Goal: Task Accomplishment & Management: Use online tool/utility

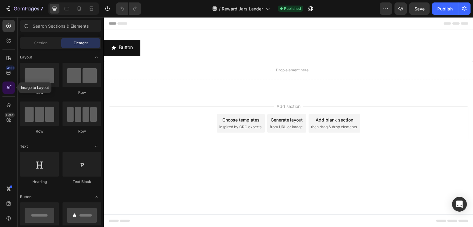
click at [7, 86] on icon at bounding box center [9, 88] width 6 height 6
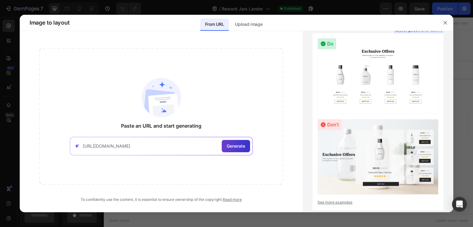
type input "https://tibatoes.com/pages/montessori-lander"
click at [231, 143] on span "Generate" at bounding box center [235, 146] width 18 height 6
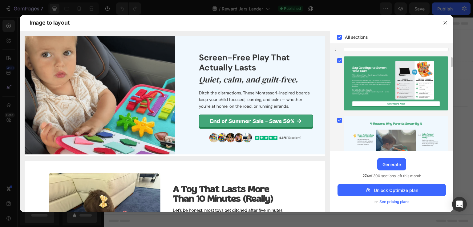
scroll to position [123, 0]
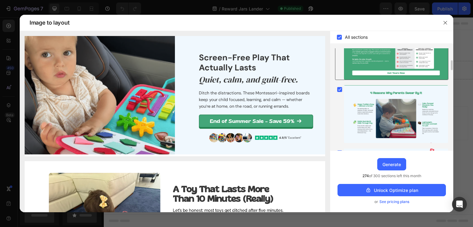
click at [395, 68] on div at bounding box center [396, 53] width 104 height 54
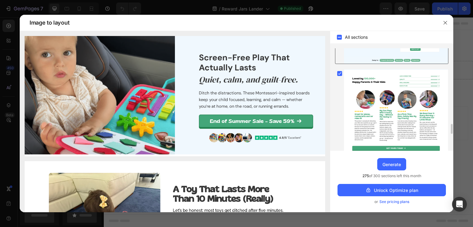
scroll to position [462, 0]
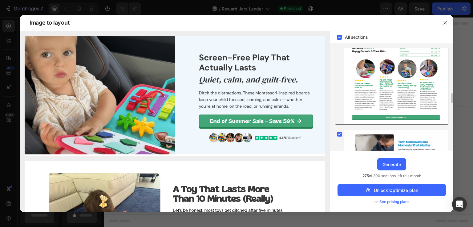
drag, startPoint x: 381, startPoint y: 90, endPoint x: 384, endPoint y: 99, distance: 8.8
click at [384, 99] on div at bounding box center [396, 81] width 104 height 86
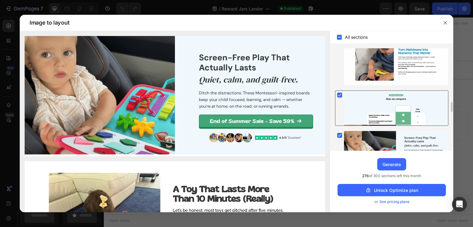
scroll to position [615, 0]
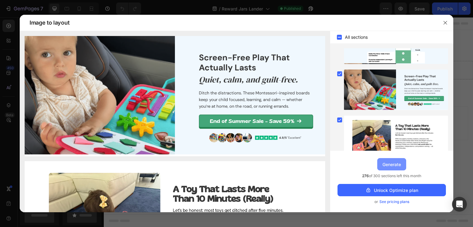
click at [396, 164] on div "Generate" at bounding box center [391, 164] width 18 height 6
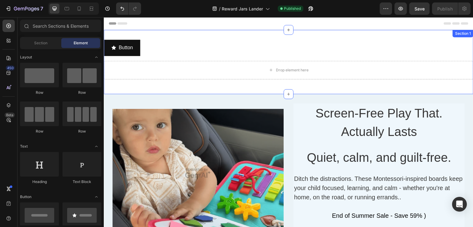
click at [171, 36] on div "Button Button Drop element here Row Section 1" at bounding box center [288, 62] width 369 height 64
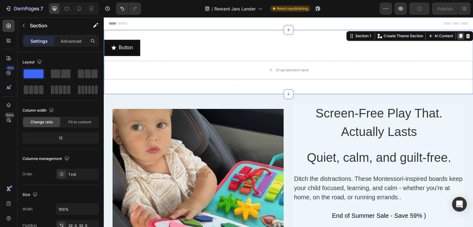
click at [459, 36] on icon at bounding box center [460, 36] width 3 height 4
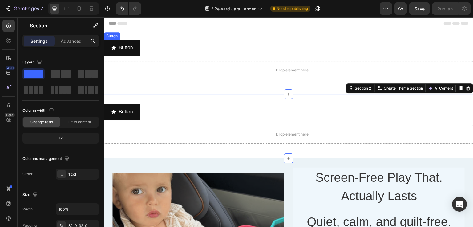
click at [383, 49] on div "Button Button" at bounding box center [288, 48] width 369 height 16
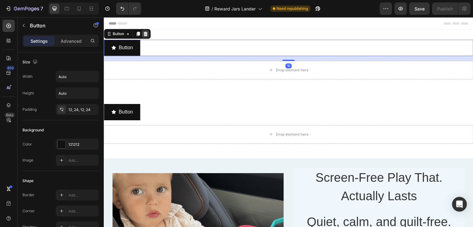
click at [145, 34] on icon at bounding box center [145, 34] width 4 height 4
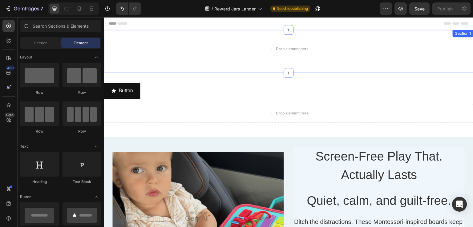
click at [278, 36] on div "Drop element here Row Section 1" at bounding box center [288, 51] width 369 height 43
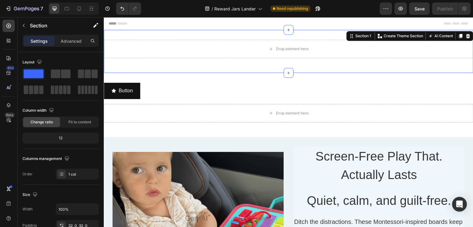
drag, startPoint x: 461, startPoint y: 36, endPoint x: 444, endPoint y: 38, distance: 17.3
click at [465, 35] on icon at bounding box center [467, 36] width 5 height 5
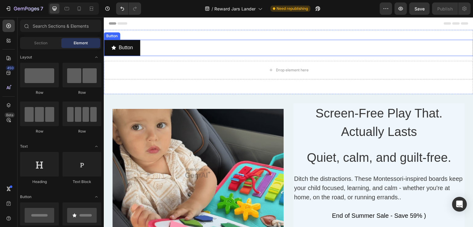
click at [216, 51] on div "Button Button" at bounding box center [288, 48] width 369 height 16
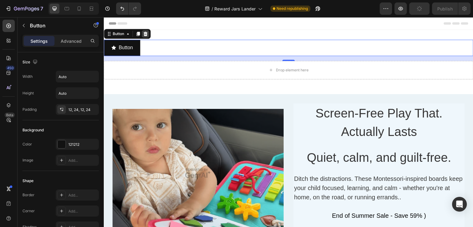
click at [145, 34] on icon at bounding box center [145, 34] width 4 height 4
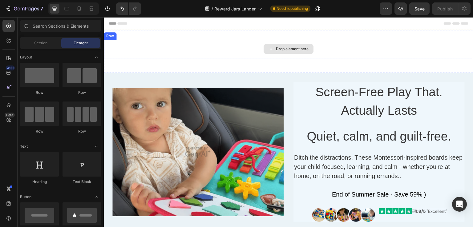
click at [193, 42] on div "Drop element here" at bounding box center [288, 49] width 369 height 18
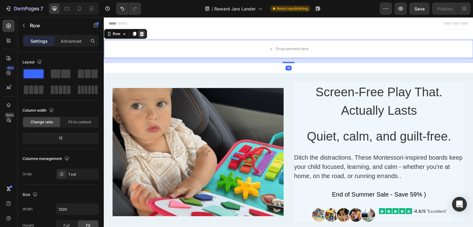
click at [140, 33] on icon at bounding box center [142, 34] width 4 height 4
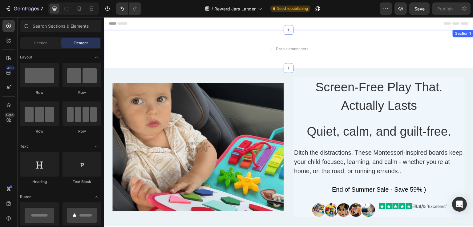
click at [181, 34] on div "Drop element here Section 1" at bounding box center [288, 49] width 369 height 38
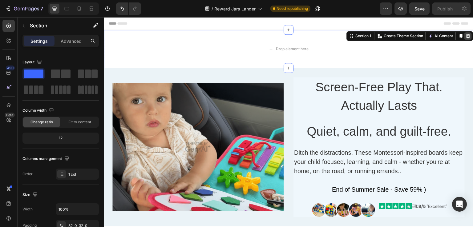
click at [466, 36] on icon at bounding box center [468, 36] width 4 height 4
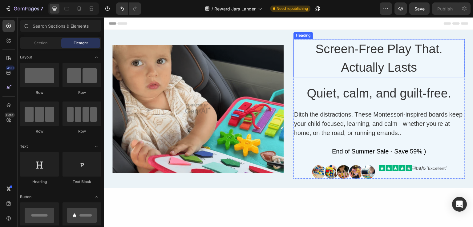
click at [337, 68] on h2 "Screen-Free Play That. Actually Lasts" at bounding box center [378, 58] width 171 height 38
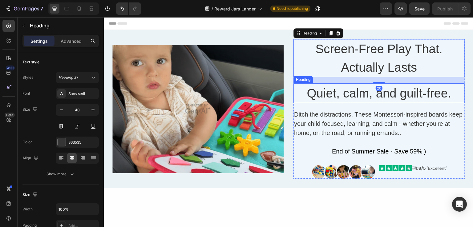
click at [328, 94] on h2 "Quiet, calm, and guilt-free." at bounding box center [378, 93] width 171 height 20
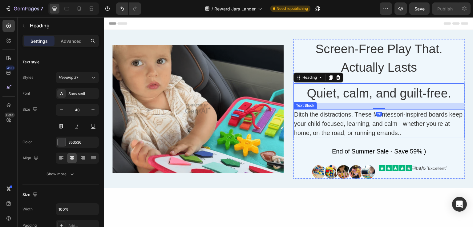
click at [334, 113] on div "Ditch the distractions. These Montessori-inspired boards keep your child focuse…" at bounding box center [378, 123] width 171 height 29
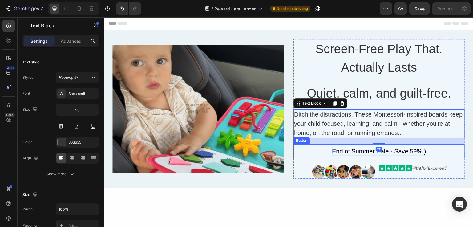
click at [334, 151] on div "End of Summer Sale - Save 59% )" at bounding box center [379, 151] width 94 height 9
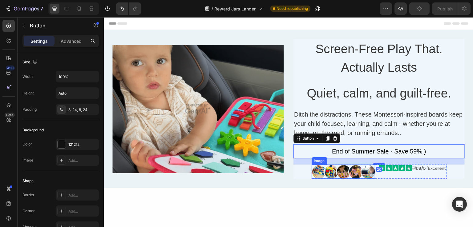
click at [345, 172] on img at bounding box center [342, 172] width 63 height 14
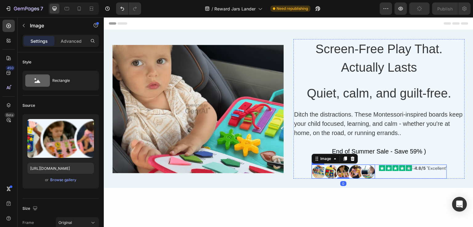
click at [394, 172] on div "Image" at bounding box center [412, 172] width 68 height 14
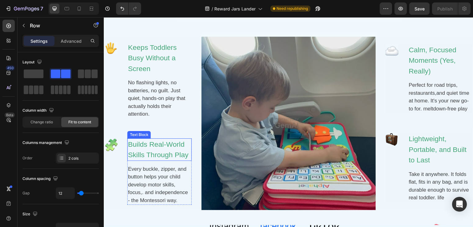
scroll to position [462, 0]
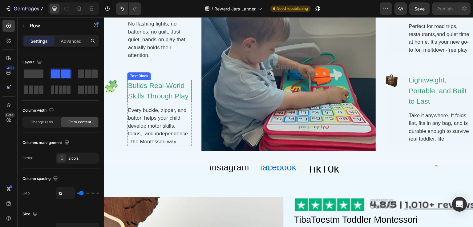
click at [150, 90] on div "Builds Real-World Skills Through Play" at bounding box center [159, 91] width 64 height 22
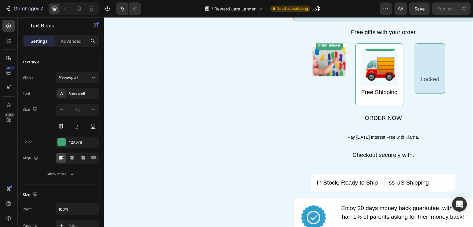
scroll to position [954, 0]
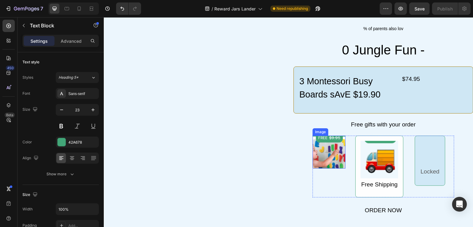
click at [331, 149] on img at bounding box center [328, 152] width 33 height 33
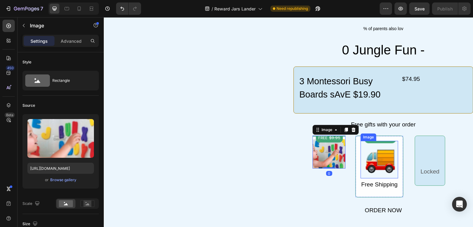
click at [380, 160] on img at bounding box center [379, 160] width 38 height 38
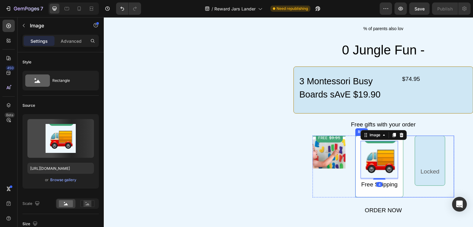
click at [418, 158] on div "Locked Text Block Row" at bounding box center [429, 161] width 30 height 50
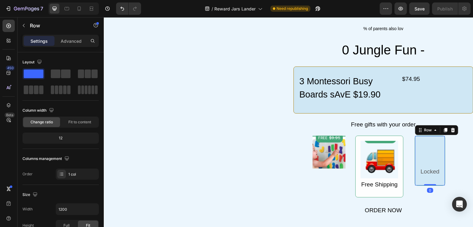
click at [419, 153] on div "Locked Text Block Row 0" at bounding box center [429, 161] width 30 height 50
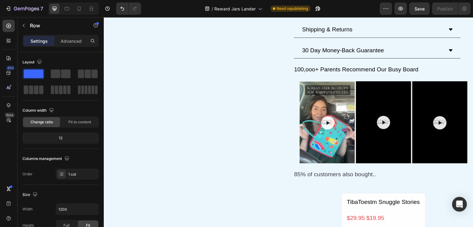
scroll to position [1385, 0]
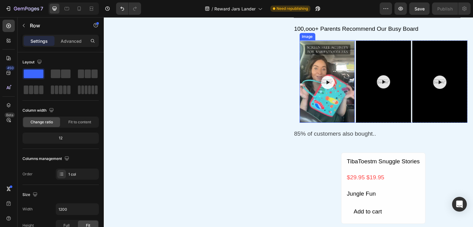
click at [341, 112] on img at bounding box center [326, 81] width 55 height 83
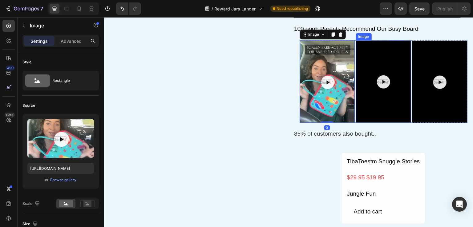
click at [375, 103] on img at bounding box center [383, 81] width 55 height 83
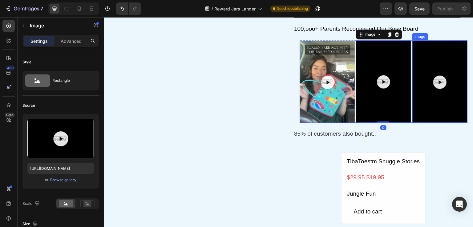
click at [438, 97] on img at bounding box center [439, 81] width 55 height 83
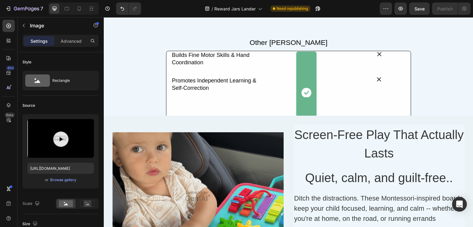
scroll to position [1969, 0]
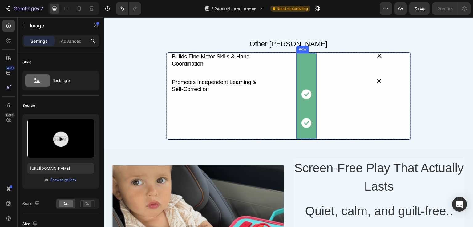
click at [312, 76] on div "Icon Row Icon Row Row" at bounding box center [306, 96] width 21 height 87
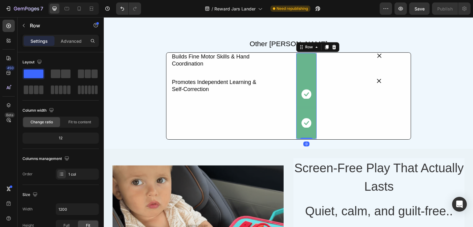
click at [303, 66] on div "Icon Row Icon Row Row 0" at bounding box center [306, 96] width 21 height 87
click at [306, 90] on image at bounding box center [306, 94] width 10 height 10
click at [308, 72] on div "Icon Row Icon Row Row 0" at bounding box center [306, 96] width 21 height 87
click at [362, 76] on div "Icon Icon" at bounding box center [379, 96] width 54 height 87
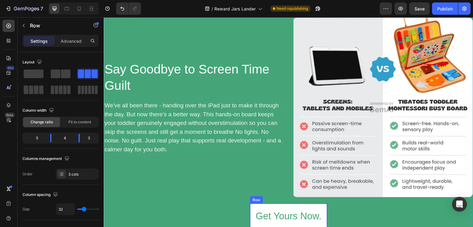
scroll to position [2461, 0]
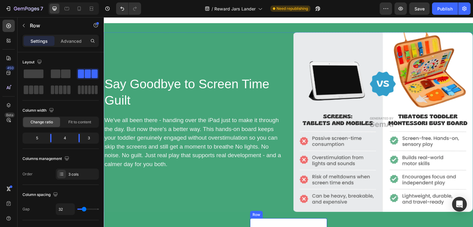
click at [322, 104] on img at bounding box center [383, 122] width 180 height 180
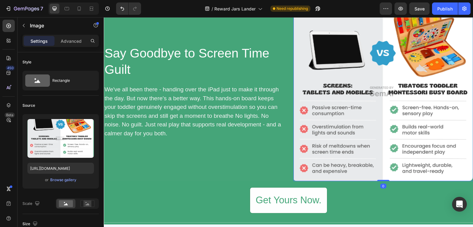
scroll to position [2615, 0]
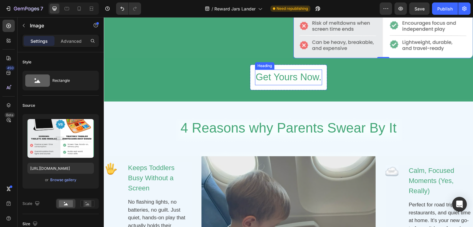
click at [263, 76] on h2 "Get Yours Now." at bounding box center [288, 78] width 67 height 16
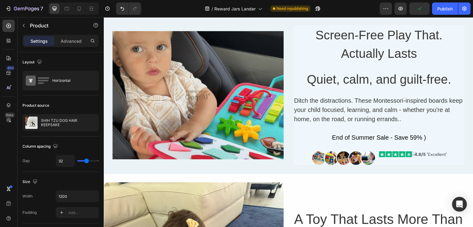
scroll to position [0, 0]
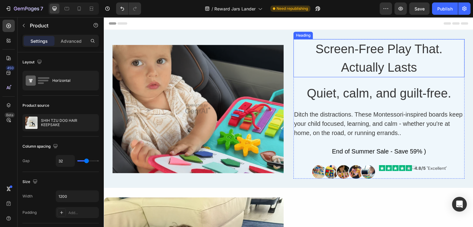
click at [357, 56] on h2 "Screen-Free Play That. Actually Lasts" at bounding box center [378, 58] width 171 height 38
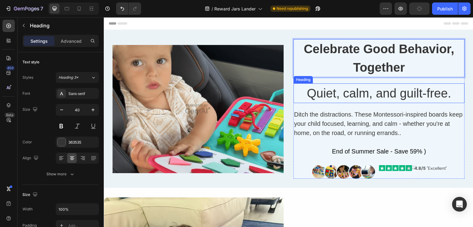
click at [349, 98] on h2 "Quiet, calm, and guilt-free." at bounding box center [378, 93] width 171 height 20
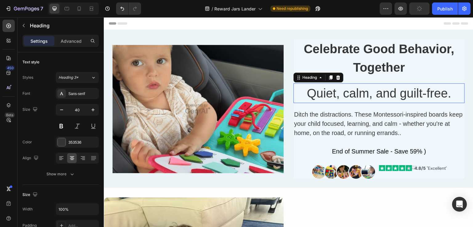
click at [349, 98] on h2 "Quiet, calm, and guilt-free." at bounding box center [378, 93] width 171 height 20
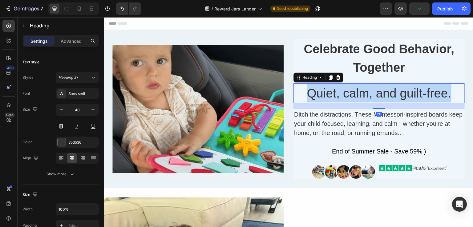
click at [349, 98] on p "Quiet, calm, and guilt-free." at bounding box center [379, 93] width 170 height 18
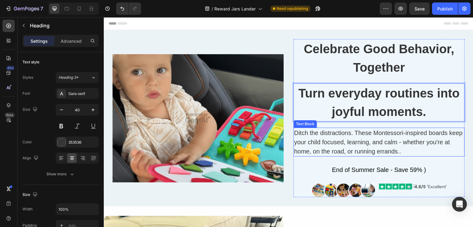
click at [349, 138] on div "Ditch the distractions. These Montessori-inspired boards keep your child focuse…" at bounding box center [378, 142] width 171 height 29
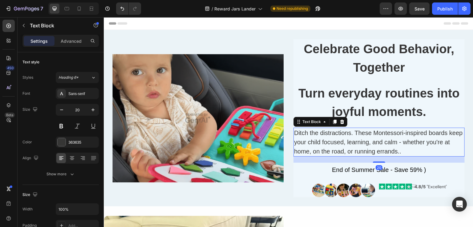
click at [349, 138] on div "Ditch the distractions. These Montessori-inspired boards keep your child focuse…" at bounding box center [378, 142] width 171 height 29
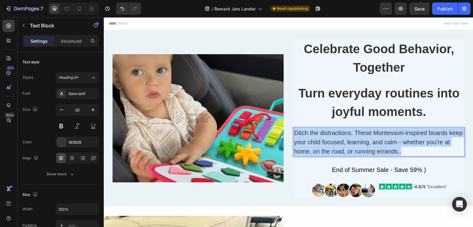
click at [349, 138] on p "Ditch the distractions. These Montessori-inspired boards keep your child focuse…" at bounding box center [379, 142] width 170 height 28
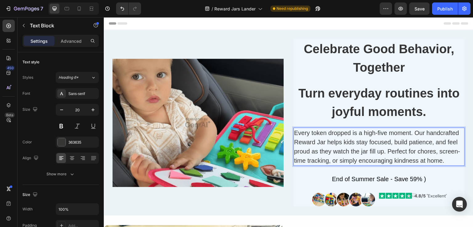
scroll to position [62, 0]
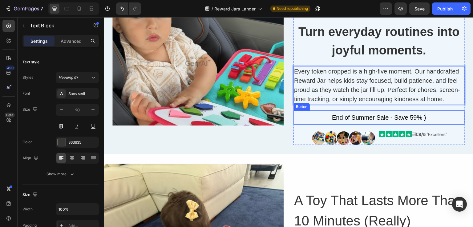
click at [345, 118] on div "End of Summer Sale - Save 59% )" at bounding box center [379, 117] width 94 height 9
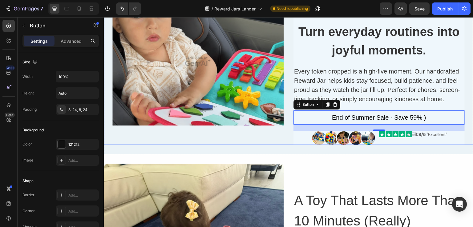
click at [249, 144] on div "Image" at bounding box center [197, 61] width 171 height 167
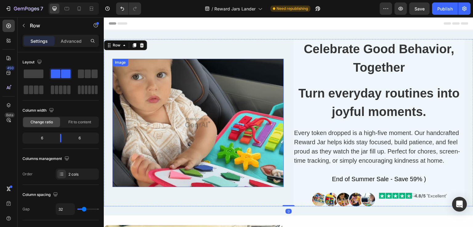
scroll to position [0, 0]
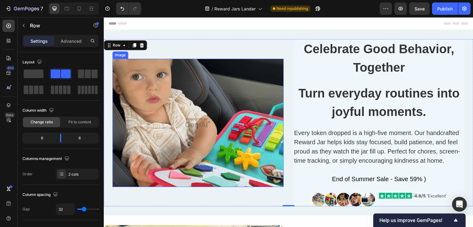
click at [217, 101] on img at bounding box center [197, 123] width 171 height 128
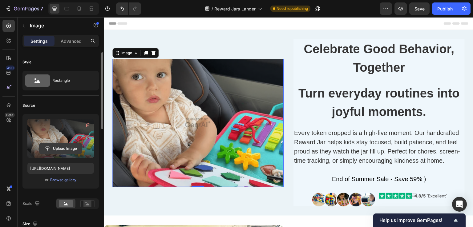
click at [70, 149] on input "file" at bounding box center [60, 148] width 42 height 10
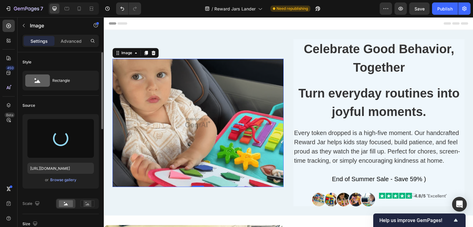
type input "https://cdn.shopify.com/s/files/1/0698/2497/0806/files/gempages_585767317170815…"
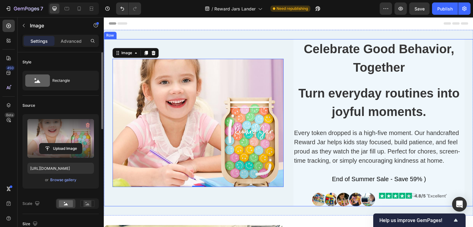
click at [223, 47] on div "Image 0" at bounding box center [197, 122] width 171 height 167
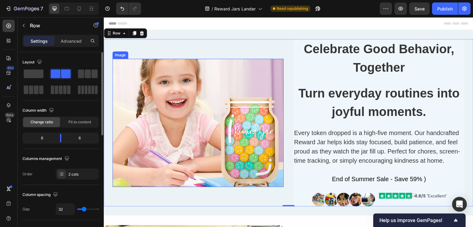
click at [161, 73] on img at bounding box center [197, 123] width 171 height 128
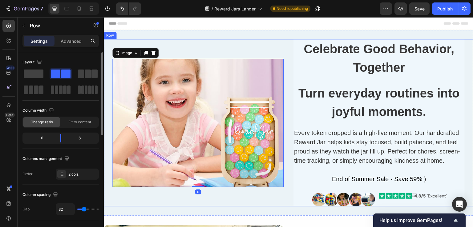
click at [178, 47] on div "Image 0" at bounding box center [197, 122] width 171 height 167
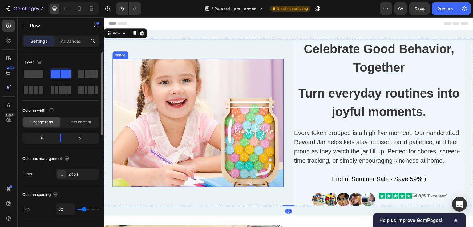
click at [174, 67] on img at bounding box center [197, 123] width 171 height 128
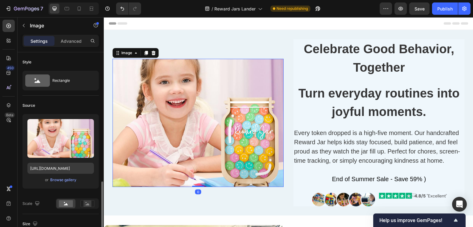
scroll to position [92, 0]
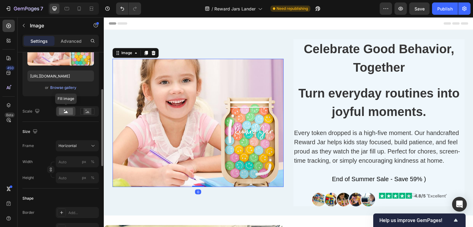
click at [63, 109] on rect at bounding box center [66, 111] width 14 height 7
click at [66, 144] on span "Horizontal" at bounding box center [67, 146] width 18 height 6
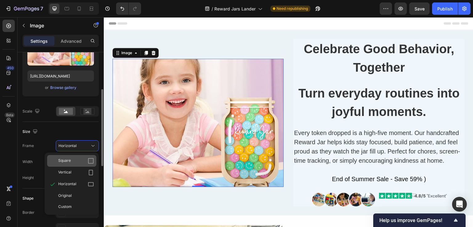
click at [69, 159] on span "Square" at bounding box center [64, 161] width 13 height 6
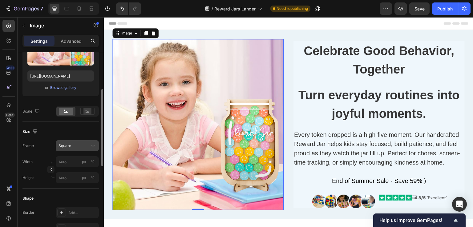
click at [76, 145] on div "Square" at bounding box center [73, 146] width 30 height 6
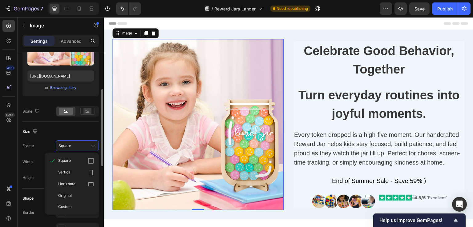
click at [75, 183] on span "Horizontal" at bounding box center [67, 184] width 18 height 6
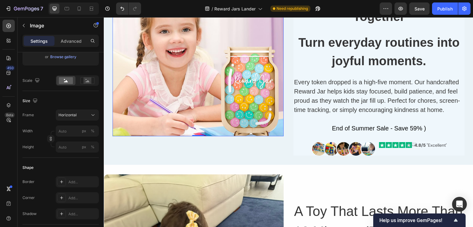
scroll to position [62, 0]
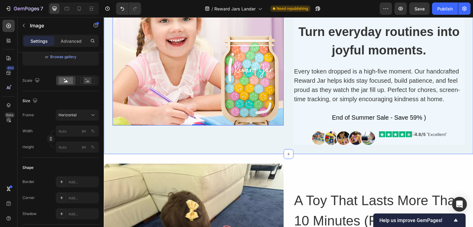
click at [178, 149] on div "Image 0 ⁠⁠⁠⁠⁠⁠⁠ Celebrate Good Behavior, Together Heading ⁠⁠⁠⁠⁠⁠⁠ Turn everyday…" at bounding box center [288, 61] width 369 height 186
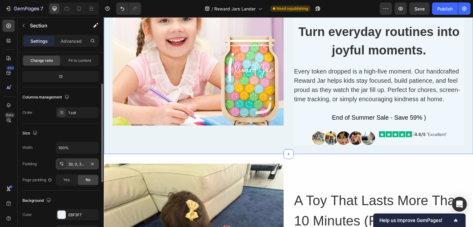
click at [70, 163] on div "30, 0, 30, 0" at bounding box center [77, 165] width 18 height 6
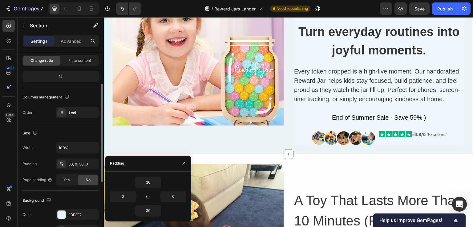
click at [68, 130] on div "Size" at bounding box center [60, 133] width 76 height 10
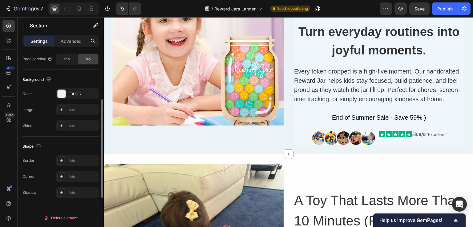
scroll to position [90, 0]
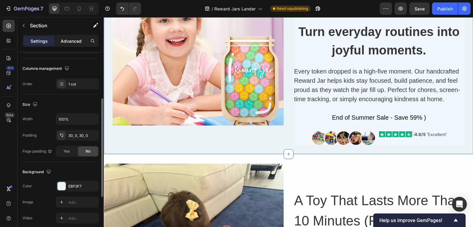
click at [66, 41] on p "Advanced" at bounding box center [71, 41] width 21 height 6
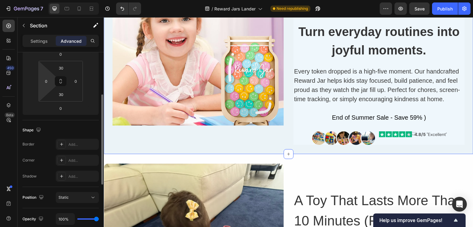
click at [41, 0] on html "7 Version history / Reward Jars Lander Need republishing Preview Save Publish 4…" at bounding box center [236, 0] width 473 height 0
click at [43, 77] on input "0" at bounding box center [46, 81] width 9 height 9
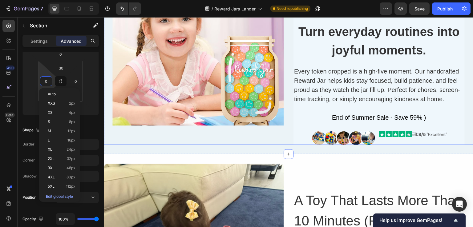
click at [120, 130] on div "Image" at bounding box center [197, 61] width 171 height 167
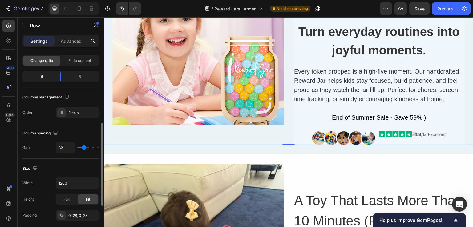
scroll to position [92, 0]
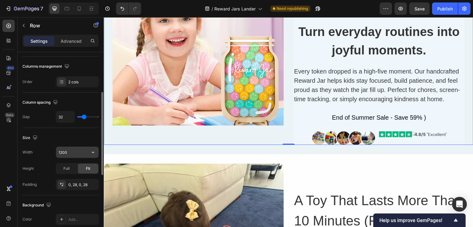
click at [62, 152] on input "1200" at bounding box center [77, 152] width 42 height 11
click at [83, 152] on input "1200" at bounding box center [77, 152] width 42 height 11
click at [91, 152] on icon "button" at bounding box center [93, 152] width 6 height 6
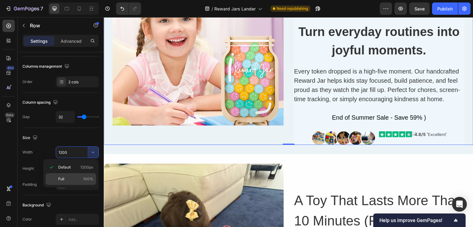
click at [72, 177] on p "Full 100%" at bounding box center [75, 179] width 35 height 6
type input "100%"
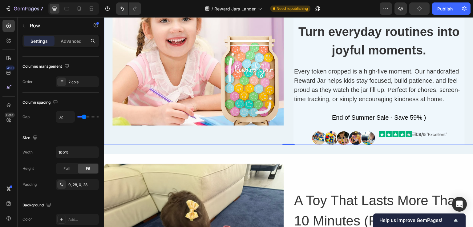
click at [121, 134] on div "Image" at bounding box center [197, 61] width 171 height 167
click at [131, 118] on img at bounding box center [197, 61] width 171 height 128
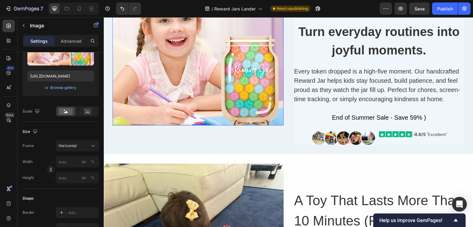
click at [272, 102] on img at bounding box center [197, 61] width 171 height 128
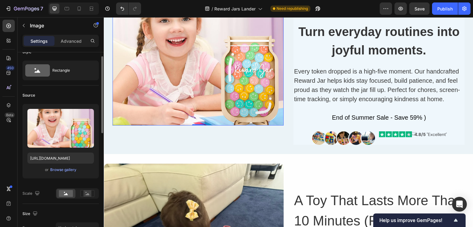
scroll to position [0, 0]
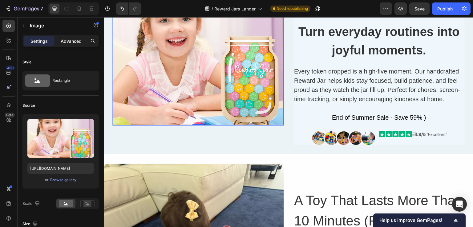
click at [74, 45] on div "Advanced" at bounding box center [71, 41] width 31 height 10
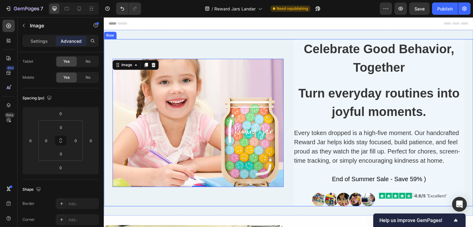
click at [190, 48] on div "Image 0" at bounding box center [197, 122] width 171 height 167
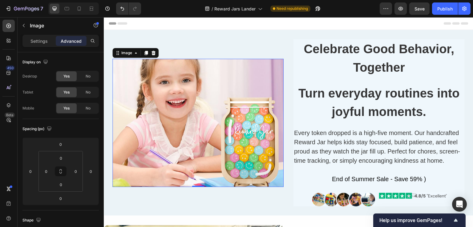
click at [182, 80] on img at bounding box center [197, 123] width 171 height 128
click at [151, 53] on icon at bounding box center [153, 52] width 5 height 5
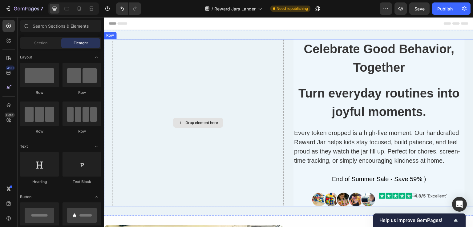
click at [133, 67] on div "Drop element here" at bounding box center [197, 122] width 171 height 167
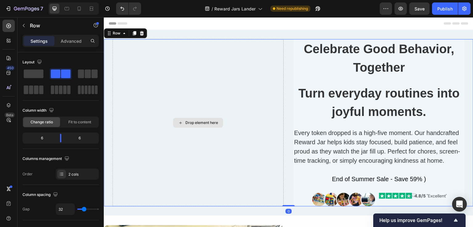
click at [112, 82] on div "Drop element here" at bounding box center [197, 122] width 171 height 167
click at [181, 110] on div "Drop element here" at bounding box center [197, 122] width 171 height 167
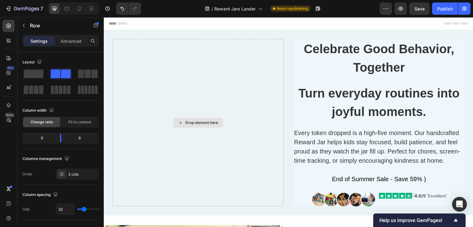
click at [194, 122] on div "Drop element here" at bounding box center [201, 122] width 33 height 5
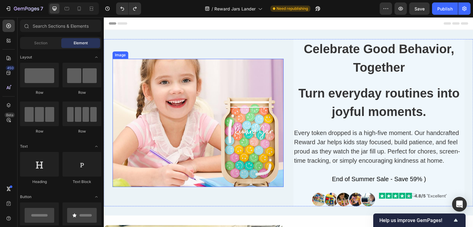
click at [176, 87] on img at bounding box center [197, 123] width 171 height 128
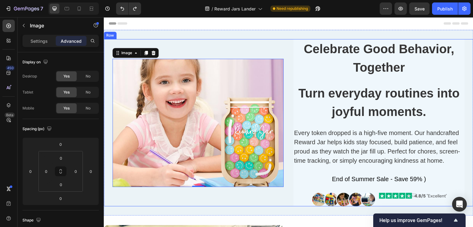
click at [175, 48] on div "Image 0" at bounding box center [197, 122] width 171 height 167
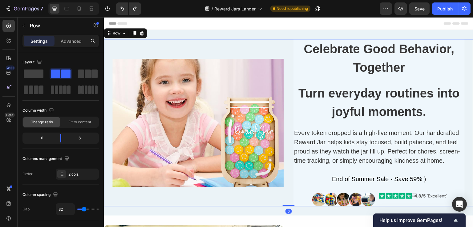
click at [170, 66] on img at bounding box center [197, 123] width 171 height 128
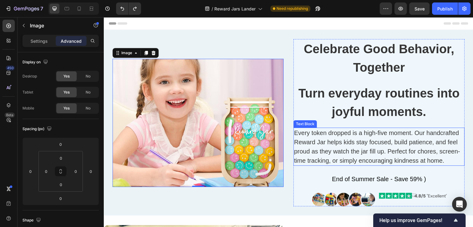
click at [321, 144] on p "Every token dropped is a high-five moment. Our handcrafted Reward Jar helps kid…" at bounding box center [379, 146] width 170 height 37
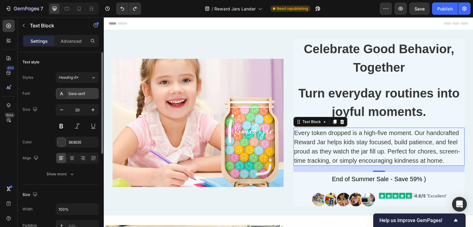
click at [79, 92] on div "Sans-serif" at bounding box center [82, 94] width 29 height 6
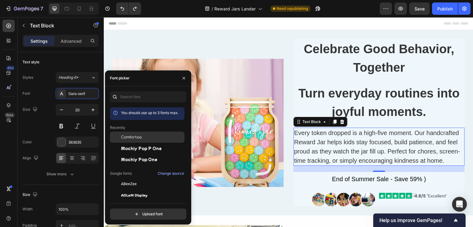
click at [142, 139] on div "Comfortaa" at bounding box center [152, 137] width 62 height 6
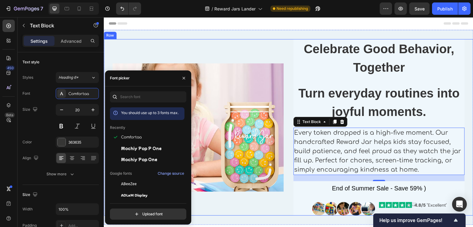
click at [243, 49] on div "Image" at bounding box center [197, 127] width 171 height 177
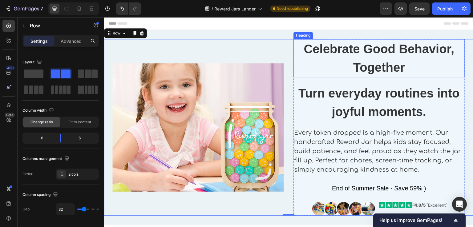
click at [328, 53] on strong "Celebrate Good Behavior, Together" at bounding box center [378, 58] width 150 height 32
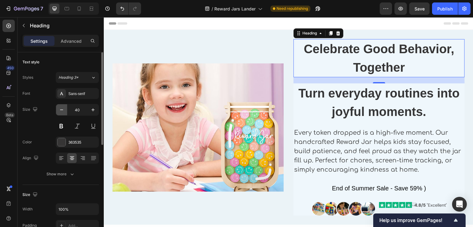
click at [63, 111] on icon "button" at bounding box center [61, 110] width 6 height 6
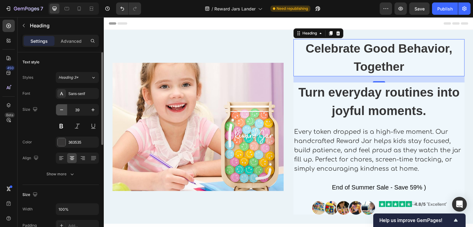
click at [63, 111] on icon "button" at bounding box center [61, 110] width 6 height 6
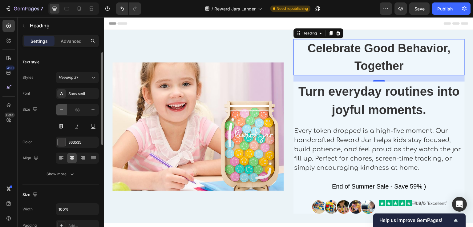
click at [63, 111] on icon "button" at bounding box center [61, 110] width 6 height 6
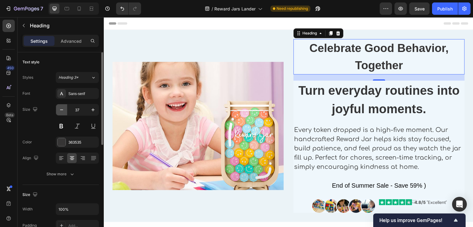
click at [63, 111] on icon "button" at bounding box center [61, 110] width 6 height 6
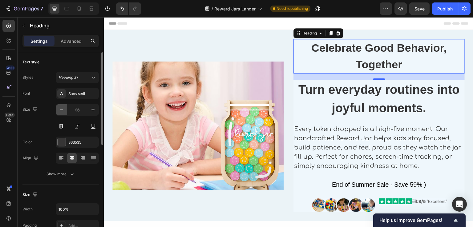
click at [63, 111] on icon "button" at bounding box center [61, 110] width 6 height 6
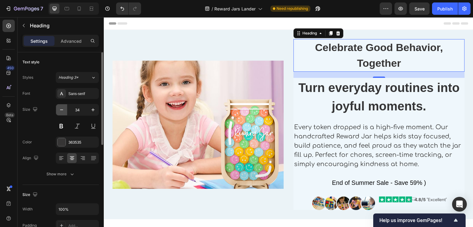
click at [63, 111] on icon "button" at bounding box center [61, 110] width 6 height 6
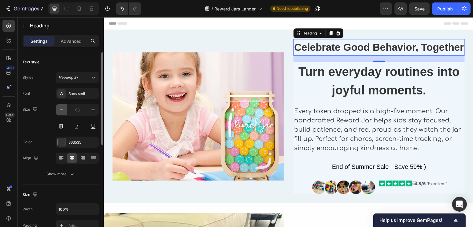
type input "32"
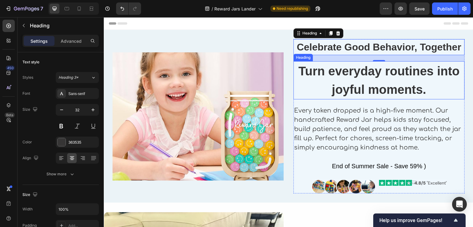
click at [331, 72] on strong "Turn everyday routines into joyful moments." at bounding box center [378, 80] width 161 height 32
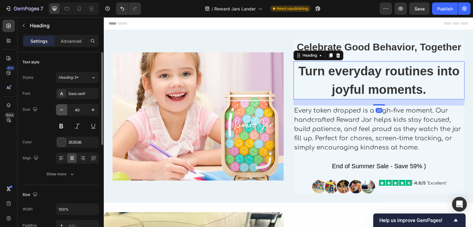
click at [60, 110] on icon "button" at bounding box center [61, 110] width 3 height 1
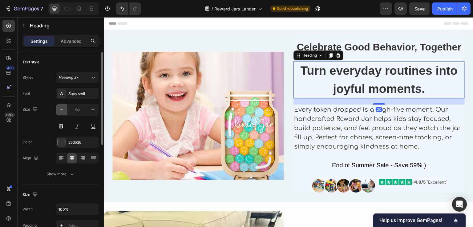
click at [60, 110] on icon "button" at bounding box center [61, 110] width 3 height 1
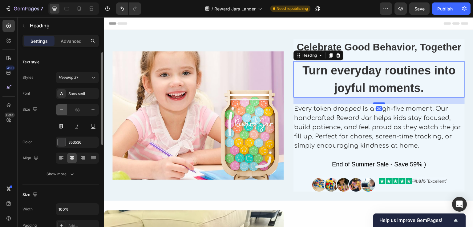
click at [60, 110] on icon "button" at bounding box center [61, 110] width 3 height 1
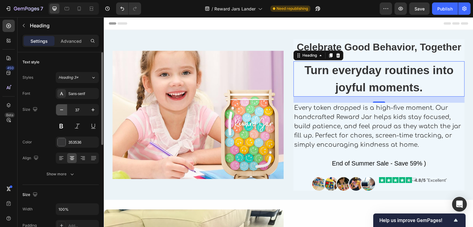
click at [60, 110] on icon "button" at bounding box center [61, 110] width 3 height 1
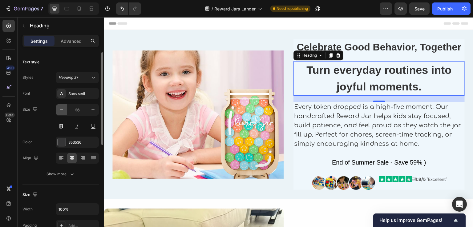
click at [60, 110] on icon "button" at bounding box center [61, 110] width 3 height 1
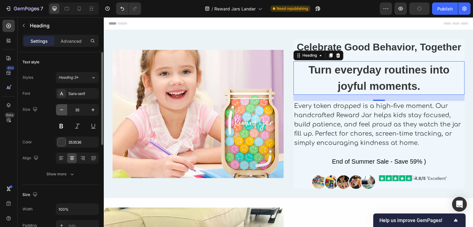
click at [60, 110] on icon "button" at bounding box center [61, 110] width 3 height 1
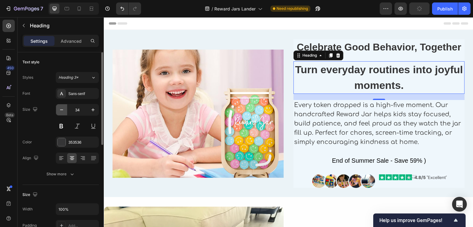
click at [60, 110] on icon "button" at bounding box center [61, 110] width 3 height 1
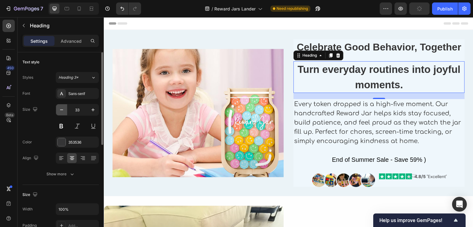
click at [60, 110] on icon "button" at bounding box center [61, 110] width 3 height 1
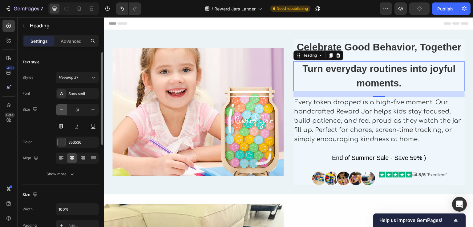
click at [60, 110] on icon "button" at bounding box center [61, 110] width 3 height 1
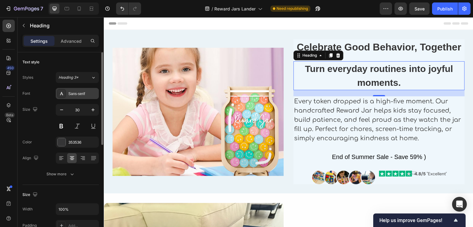
click at [73, 93] on div "Sans-serif" at bounding box center [82, 94] width 29 height 6
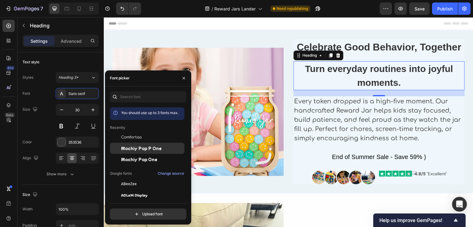
click at [136, 150] on span "Mochiy Pop P One" at bounding box center [141, 149] width 41 height 6
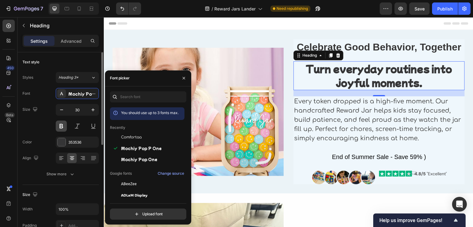
click at [62, 125] on button at bounding box center [61, 126] width 11 height 11
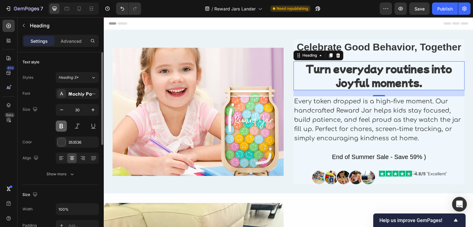
click at [62, 125] on button at bounding box center [61, 126] width 11 height 11
click at [62, 110] on icon "button" at bounding box center [61, 110] width 6 height 6
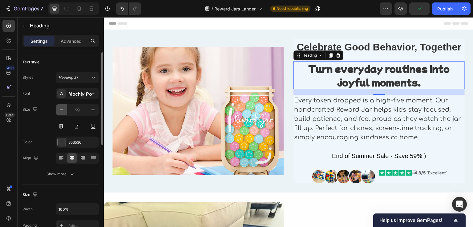
click at [62, 110] on icon "button" at bounding box center [61, 110] width 6 height 6
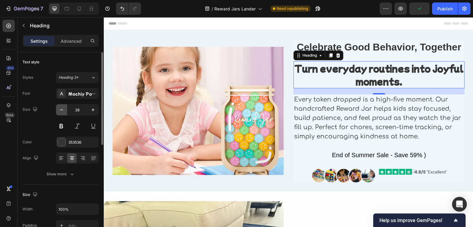
click at [62, 110] on icon "button" at bounding box center [61, 110] width 6 height 6
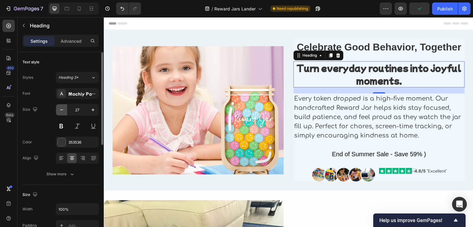
click at [62, 110] on icon "button" at bounding box center [61, 110] width 6 height 6
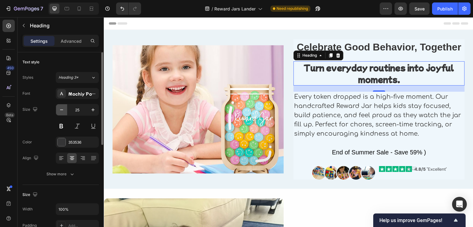
click at [62, 110] on icon "button" at bounding box center [61, 110] width 6 height 6
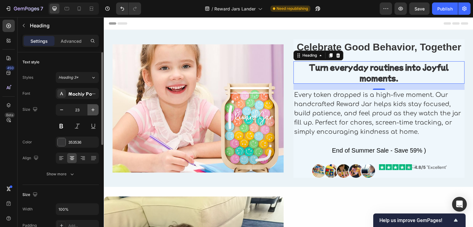
click at [91, 108] on icon "button" at bounding box center [93, 110] width 6 height 6
type input "24"
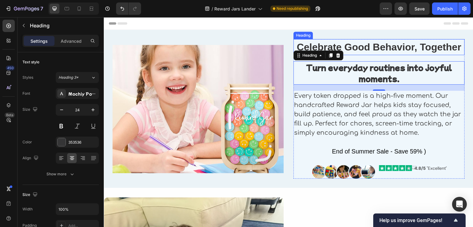
click at [354, 51] on strong "Celebrate Good Behavior, Together" at bounding box center [379, 47] width 165 height 11
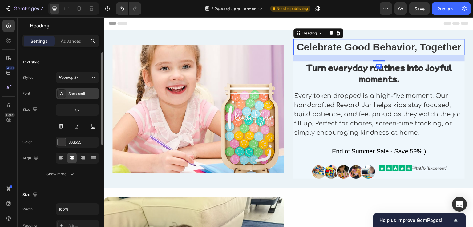
click at [78, 92] on div "Sans-serif" at bounding box center [82, 94] width 29 height 6
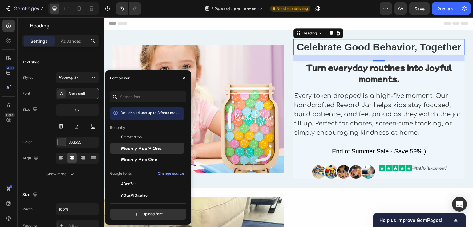
click at [129, 148] on span "Mochiy Pop P One" at bounding box center [141, 149] width 41 height 6
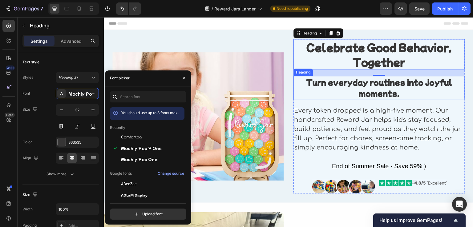
click at [333, 95] on p "⁠⁠⁠⁠⁠⁠⁠ Turn everyday routines into joyful moments." at bounding box center [379, 88] width 170 height 22
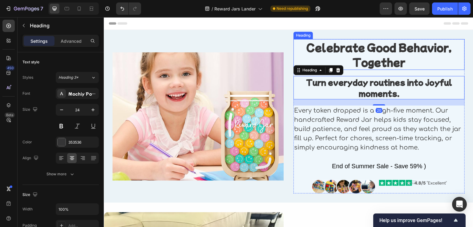
click at [347, 51] on strong "Celebrate Good Behavior, Together" at bounding box center [378, 54] width 145 height 29
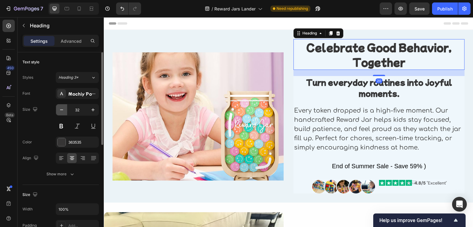
click at [56, 110] on button "button" at bounding box center [61, 109] width 11 height 11
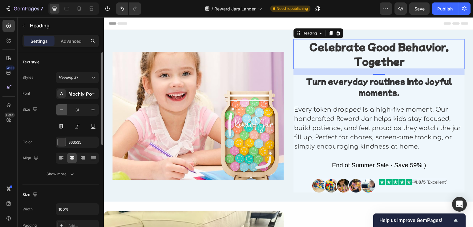
click at [59, 111] on icon "button" at bounding box center [61, 110] width 6 height 6
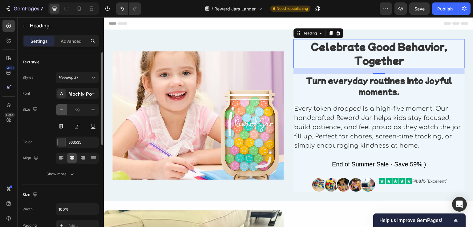
click at [59, 111] on icon "button" at bounding box center [61, 110] width 6 height 6
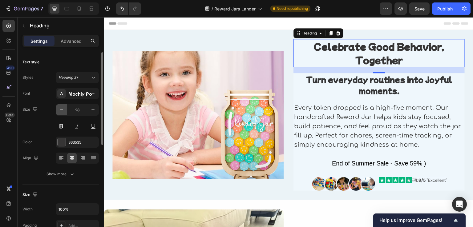
click at [59, 111] on icon "button" at bounding box center [61, 110] width 6 height 6
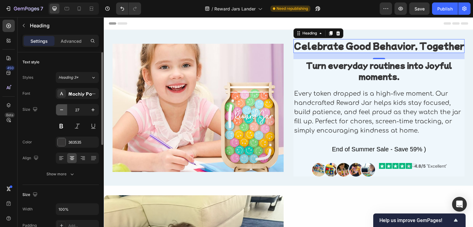
click at [59, 111] on icon "button" at bounding box center [61, 110] width 6 height 6
type input "26"
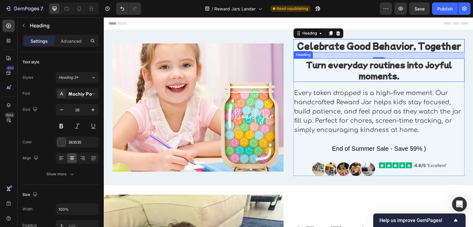
click at [353, 63] on strong "Turn everyday routines into joyful moments." at bounding box center [379, 70] width 146 height 22
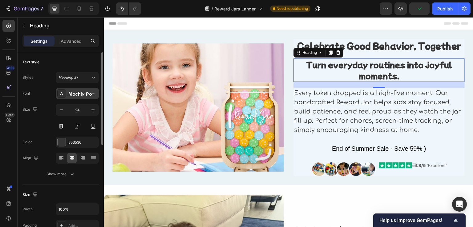
click at [84, 94] on div "Mochiy Pop P One" at bounding box center [82, 94] width 29 height 6
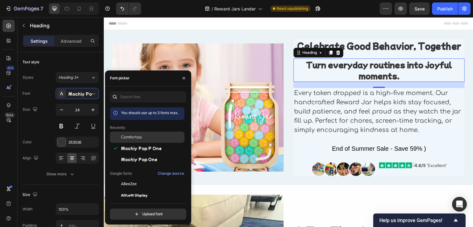
click at [132, 138] on span "Comfortaa" at bounding box center [131, 137] width 21 height 6
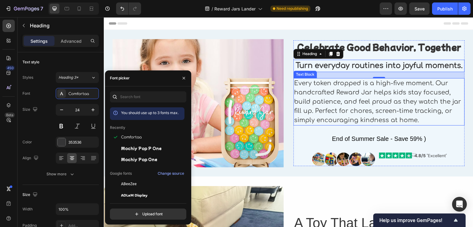
click at [332, 96] on p "Every token dropped is a high-five moment. Our handcrafted Reward Jar helps kid…" at bounding box center [379, 102] width 170 height 46
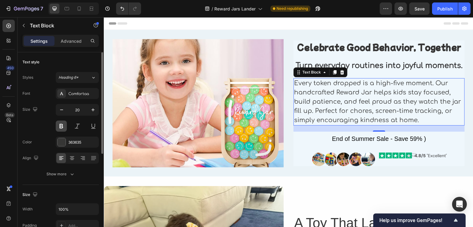
click at [63, 121] on button at bounding box center [61, 126] width 11 height 11
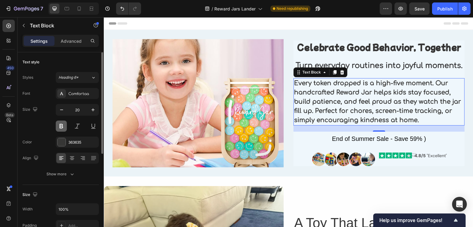
click at [63, 125] on button at bounding box center [61, 126] width 11 height 11
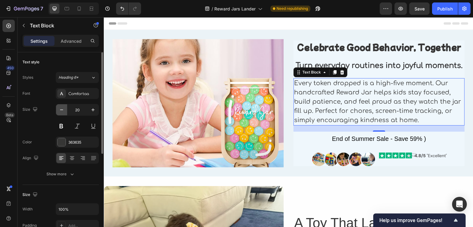
click at [63, 112] on icon "button" at bounding box center [61, 110] width 6 height 6
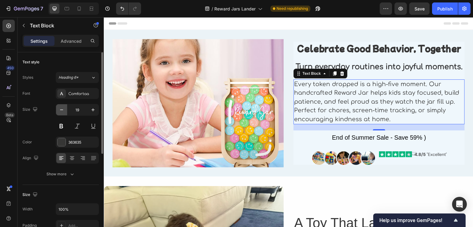
click at [63, 112] on icon "button" at bounding box center [61, 110] width 6 height 6
type input "18"
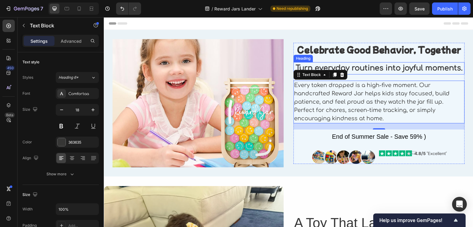
click at [386, 69] on strong "Turn everyday routines into joyful moments." at bounding box center [378, 68] width 167 height 8
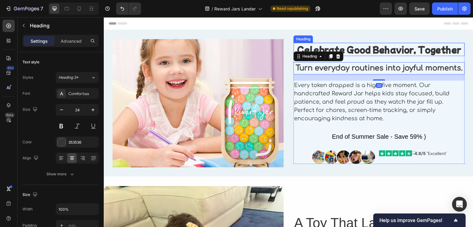
click at [362, 54] on div "⁠⁠⁠⁠⁠⁠⁠ Celebrate Good Behavior, Together Heading" at bounding box center [378, 49] width 171 height 13
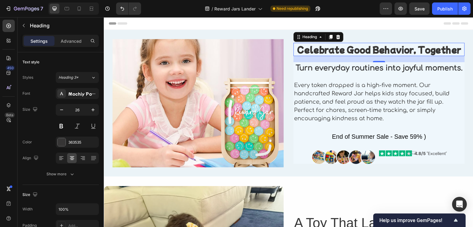
click at [375, 67] on div "20" at bounding box center [378, 67] width 7 height 5
click at [374, 69] on strong "Turn everyday routines into joyful moments." at bounding box center [378, 68] width 167 height 8
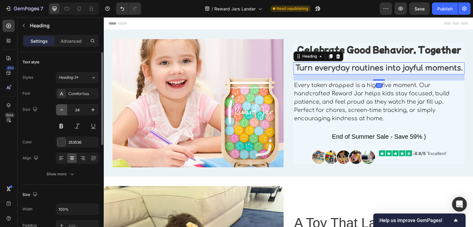
click at [61, 114] on button "button" at bounding box center [61, 109] width 11 height 11
type input "22"
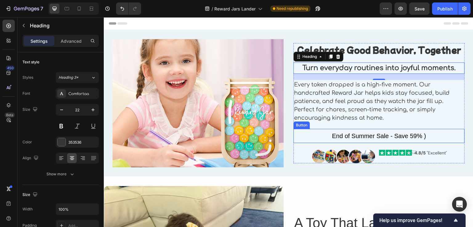
click at [313, 136] on button "End of Summer Sale - Save 59% )" at bounding box center [378, 136] width 171 height 14
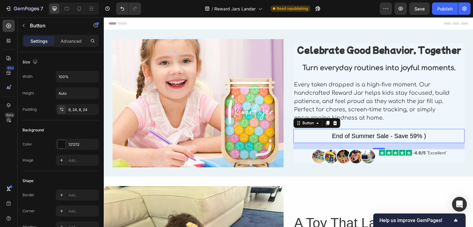
click at [312, 137] on button "End of Summer Sale - Save 59% )" at bounding box center [378, 136] width 171 height 14
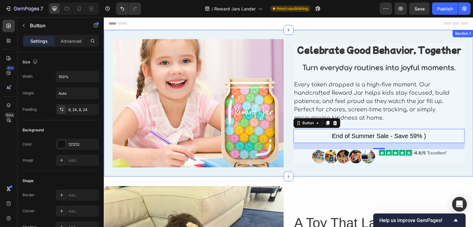
click at [319, 31] on div "Image ⁠⁠⁠⁠⁠⁠⁠ Celebrate Good Behavior, Together Heading ⁠⁠⁠⁠⁠⁠⁠ Turn everyday r…" at bounding box center [288, 103] width 369 height 147
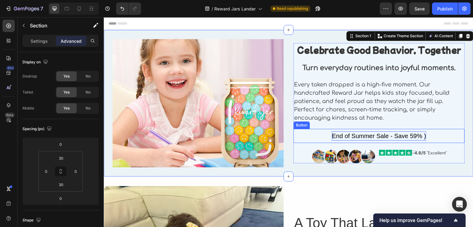
click at [354, 137] on div "End of Summer Sale - Save 59% )" at bounding box center [379, 135] width 94 height 9
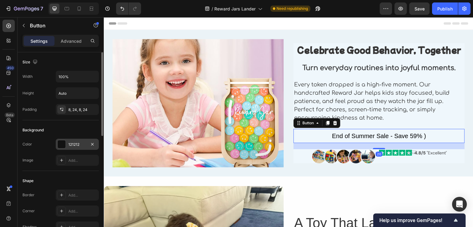
click at [61, 143] on div at bounding box center [62, 144] width 8 height 8
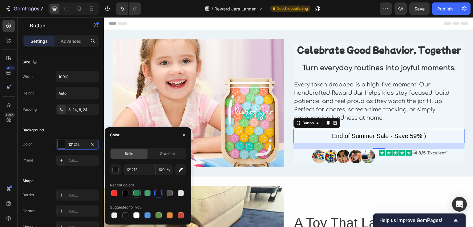
click at [138, 192] on div at bounding box center [136, 193] width 6 height 6
type input "238451"
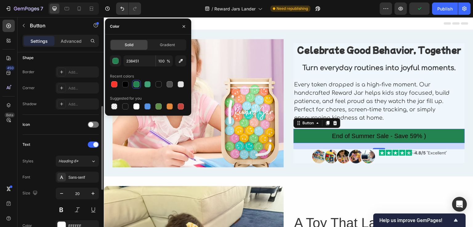
scroll to position [154, 0]
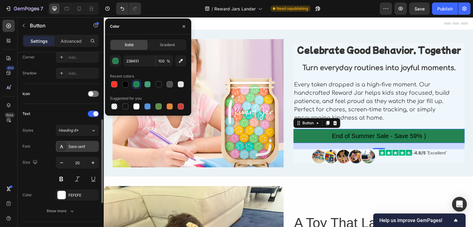
click at [78, 147] on div "Sans-serif" at bounding box center [82, 147] width 29 height 6
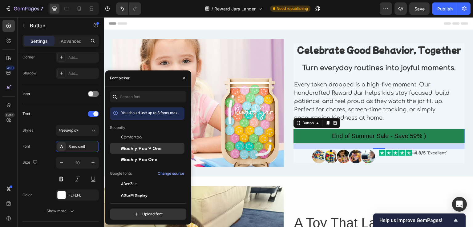
click at [134, 146] on span "Mochiy Pop P One" at bounding box center [141, 149] width 41 height 6
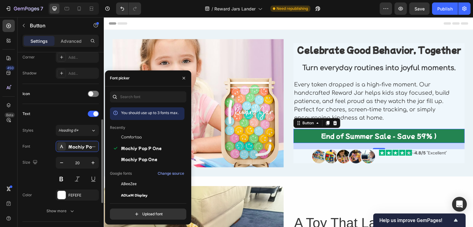
click at [62, 115] on div "Text" at bounding box center [60, 114] width 76 height 10
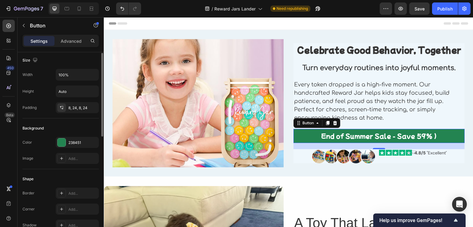
scroll to position [33, 0]
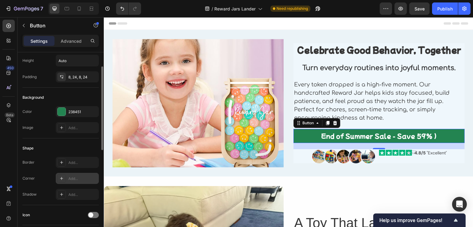
click at [70, 178] on div "Add..." at bounding box center [82, 179] width 29 height 6
click at [82, 139] on div "Shape Border Add... Corner Round Shadow Add..." at bounding box center [60, 171] width 76 height 67
click at [70, 196] on div "Add..." at bounding box center [82, 195] width 29 height 6
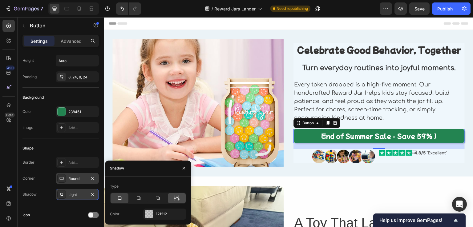
click at [175, 197] on icon at bounding box center [177, 198] width 6 height 6
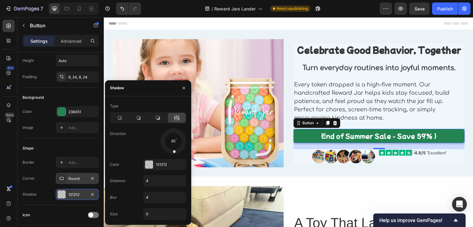
drag, startPoint x: 181, startPoint y: 148, endPoint x: 173, endPoint y: 153, distance: 8.9
click at [173, 153] on span at bounding box center [174, 151] width 3 height 3
click at [148, 164] on div at bounding box center [149, 165] width 8 height 8
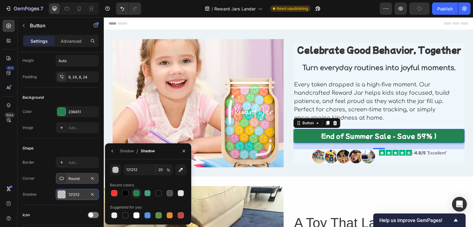
click at [135, 194] on div at bounding box center [136, 193] width 6 height 6
type input "238451"
type input "100"
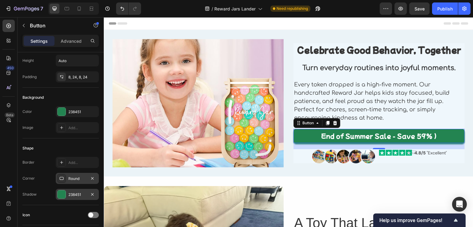
click at [304, 137] on button "End of Summer Sale - Save 59% )" at bounding box center [378, 136] width 171 height 14
click at [64, 113] on div at bounding box center [62, 112] width 8 height 8
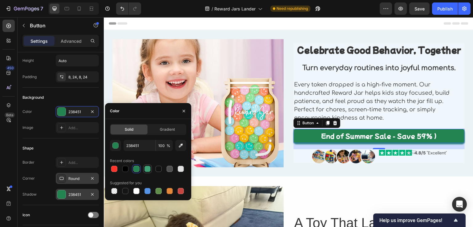
click at [146, 169] on div at bounding box center [147, 169] width 6 height 6
type input "41A277"
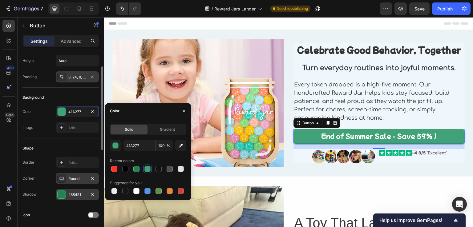
click at [70, 80] on div "8, 24, 8, 24" at bounding box center [77, 76] width 43 height 11
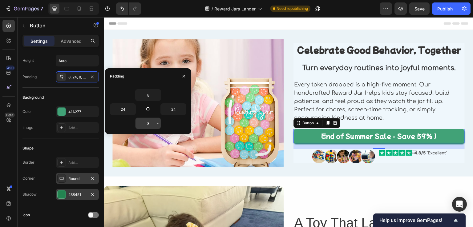
click at [150, 123] on input "8" at bounding box center [147, 123] width 25 height 11
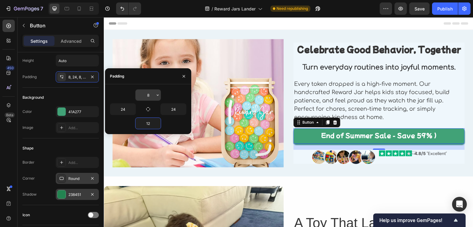
type input "12"
click at [148, 95] on input "8" at bounding box center [147, 95] width 25 height 11
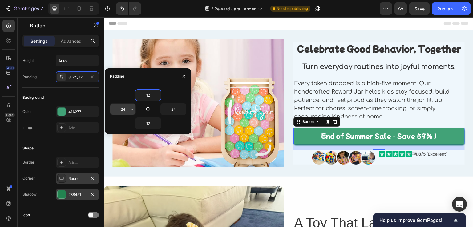
type input "12"
click at [121, 109] on input "24" at bounding box center [122, 109] width 25 height 11
type input "20"
click at [430, 134] on div "End of Summer Sale - Save 59% )" at bounding box center [378, 135] width 115 height 9
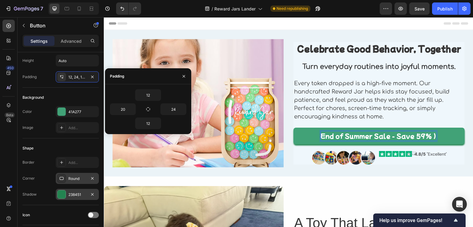
click at [430, 136] on p "End of Summer Sale - Save 59% )" at bounding box center [378, 135] width 115 height 9
click at [293, 128] on button "End of Summer Sale - Save 59%" at bounding box center [378, 136] width 171 height 17
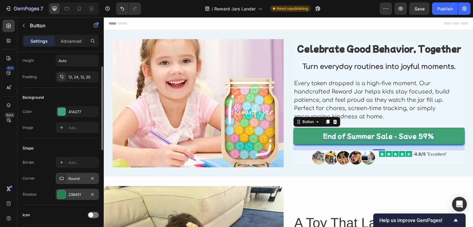
click at [72, 94] on div "Background" at bounding box center [60, 98] width 76 height 10
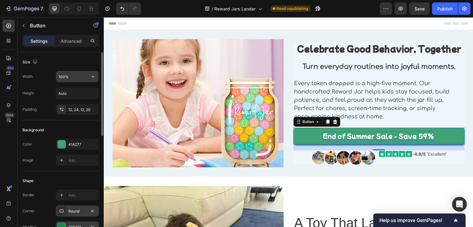
click at [74, 78] on input "100%" at bounding box center [77, 76] width 42 height 11
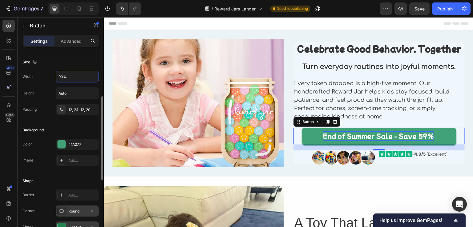
scroll to position [62, 0]
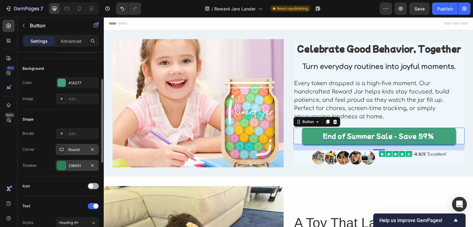
type input "90%"
click at [97, 186] on div at bounding box center [93, 186] width 11 height 6
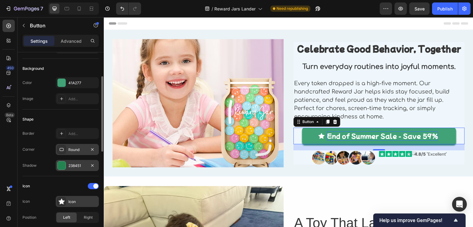
click at [64, 198] on icon at bounding box center [61, 201] width 6 height 6
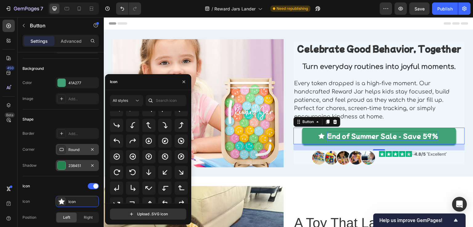
scroll to position [200, 0]
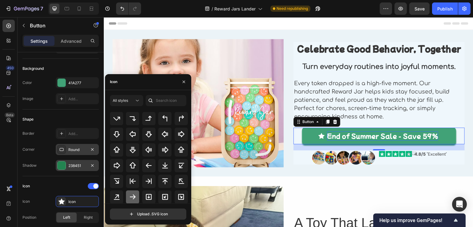
click at [132, 198] on icon at bounding box center [132, 196] width 7 height 7
click at [80, 119] on div "Shape" at bounding box center [60, 119] width 76 height 10
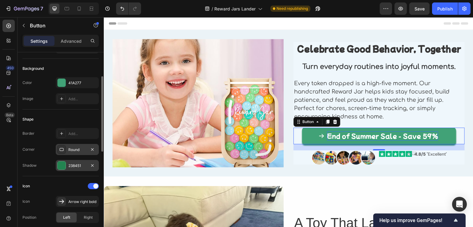
scroll to position [92, 0]
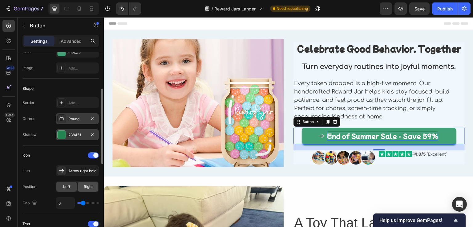
click at [86, 186] on span "Right" at bounding box center [88, 187] width 9 height 6
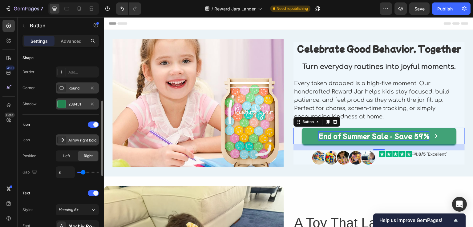
click at [74, 141] on div "Arrow right bold" at bounding box center [82, 141] width 29 height 6
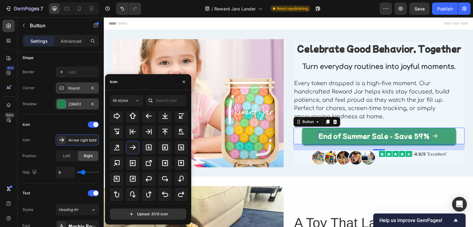
scroll to position [215, 0]
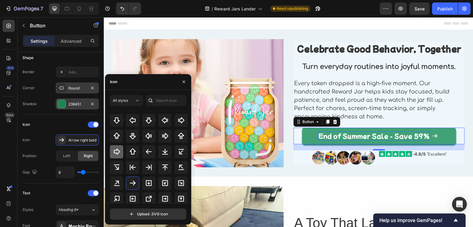
click at [116, 154] on icon at bounding box center [117, 152] width 6 height 6
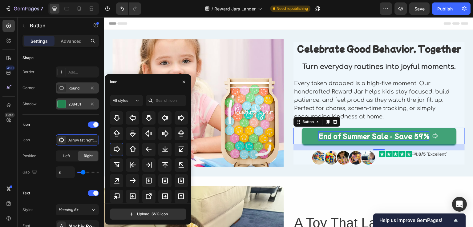
scroll to position [246, 0]
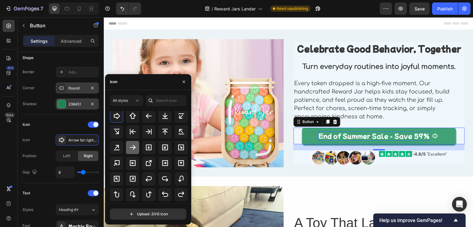
click at [133, 149] on icon at bounding box center [133, 147] width 6 height 5
click at [38, 139] on div "Icon Arrow right bold" at bounding box center [60, 139] width 76 height 11
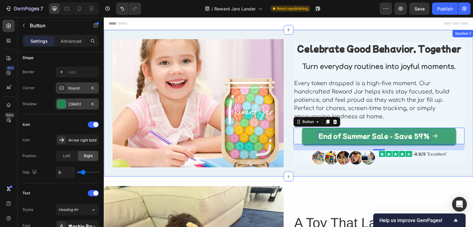
click at [317, 37] on div "Image ⁠⁠⁠⁠⁠⁠⁠ Celebrate Good Behavior, Together Heading ⁠⁠⁠⁠⁠⁠⁠ Turn everyday r…" at bounding box center [288, 103] width 369 height 147
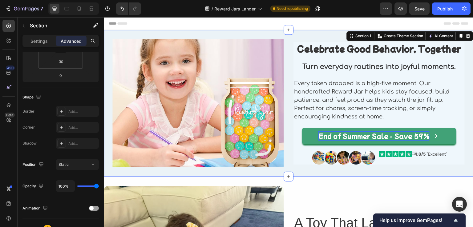
scroll to position [0, 0]
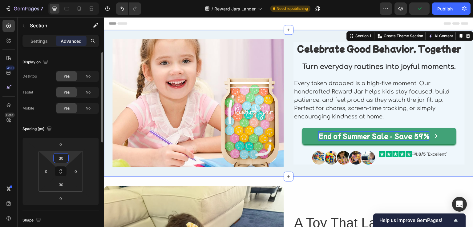
click at [63, 158] on input "30" at bounding box center [61, 158] width 12 height 9
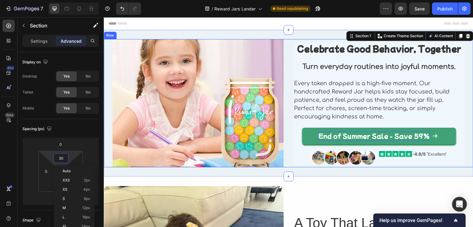
type input "0"
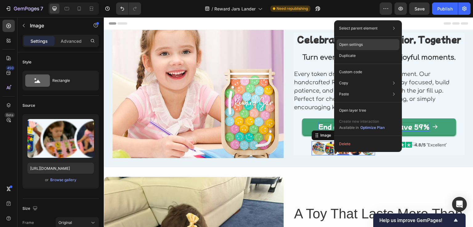
click at [353, 45] on p "Open settings" at bounding box center [351, 45] width 24 height 6
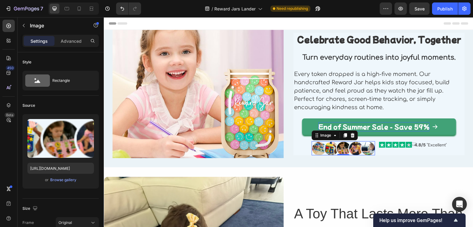
click at [330, 144] on img at bounding box center [342, 148] width 63 height 14
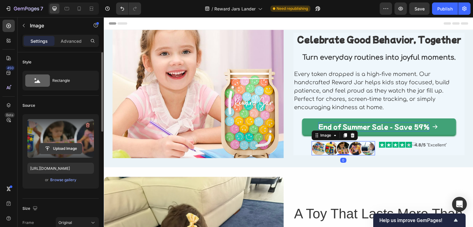
click at [57, 150] on input "file" at bounding box center [60, 148] width 42 height 10
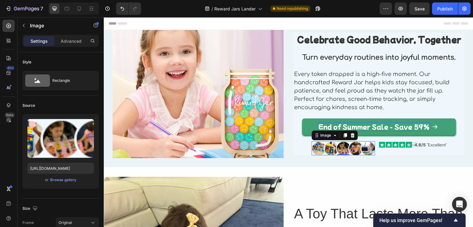
click at [332, 146] on img at bounding box center [342, 148] width 63 height 14
click at [53, 169] on input "https://image2layout-detection-trainimagebucket-02g83vbxbb2s.s3.amazonaws.com/i…" at bounding box center [60, 168] width 66 height 11
click at [56, 178] on div "Browse gallery" at bounding box center [63, 180] width 26 height 6
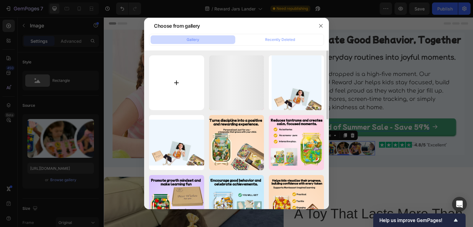
click at [166, 79] on input "file" at bounding box center [176, 82] width 55 height 55
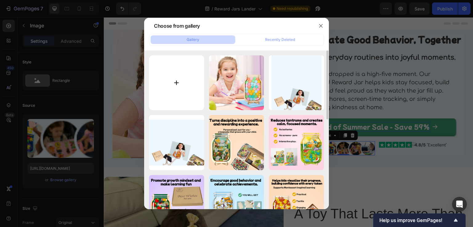
click at [169, 82] on input "file" at bounding box center [176, 82] width 55 height 55
type input "C:\fakepath\a1.png"
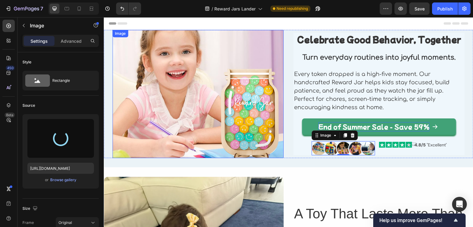
type input "https://cdn.shopify.com/s/files/1/0698/2497/0806/files/gempages_585767317170815…"
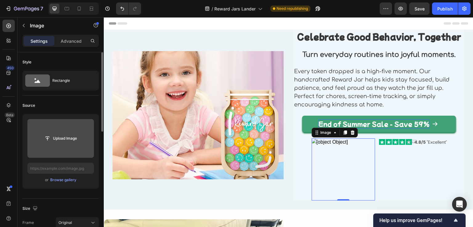
click at [64, 146] on input "file" at bounding box center [60, 138] width 66 height 39
click at [70, 132] on input "file" at bounding box center [60, 138] width 66 height 39
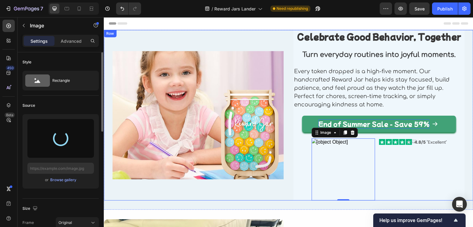
type input "[URL][DOMAIN_NAME]"
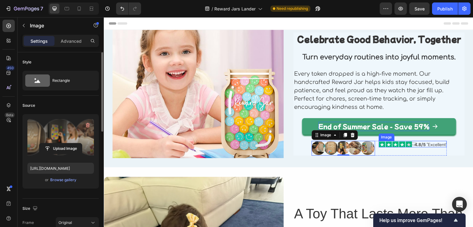
click at [389, 145] on img at bounding box center [412, 144] width 68 height 6
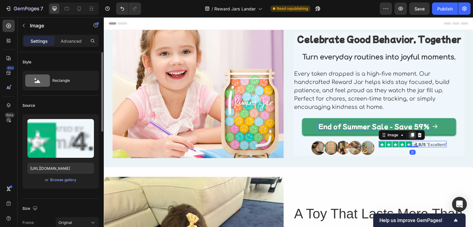
click at [412, 133] on div at bounding box center [411, 134] width 7 height 7
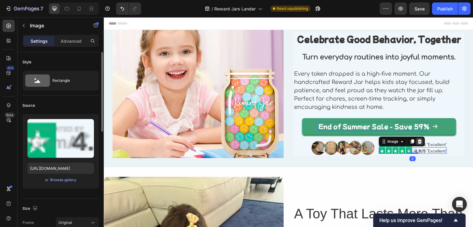
click at [417, 142] on icon at bounding box center [419, 141] width 4 height 4
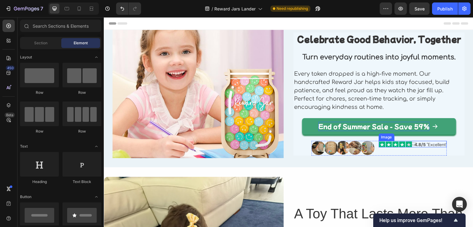
click at [415, 145] on img at bounding box center [412, 144] width 68 height 6
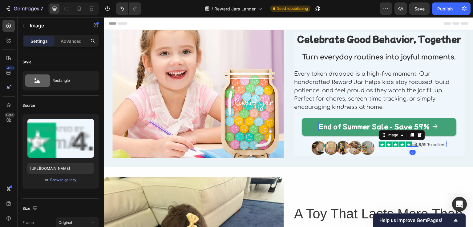
click at [415, 142] on img at bounding box center [412, 144] width 68 height 6
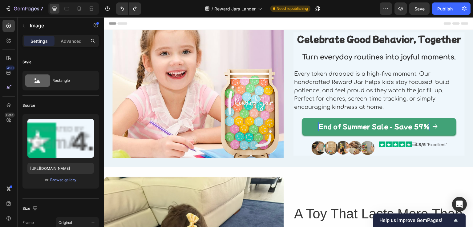
click at [397, 143] on img at bounding box center [412, 144] width 68 height 6
click at [409, 145] on img at bounding box center [412, 144] width 68 height 6
click at [403, 152] on div "Image" at bounding box center [412, 148] width 68 height 14
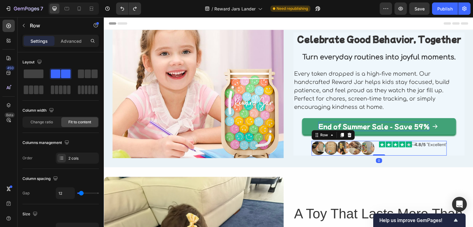
click at [406, 144] on img at bounding box center [412, 144] width 68 height 6
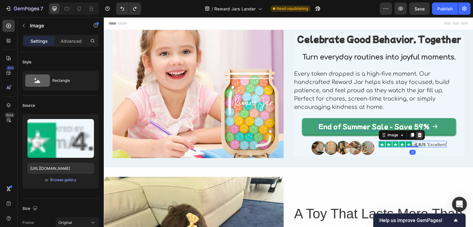
click at [418, 134] on icon at bounding box center [419, 135] width 5 height 5
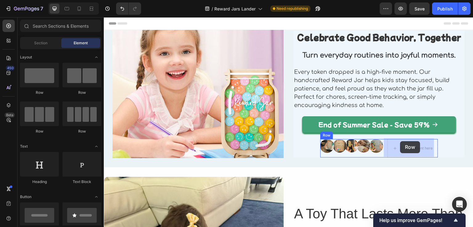
drag, startPoint x: 193, startPoint y: 99, endPoint x: 400, endPoint y: 141, distance: 211.1
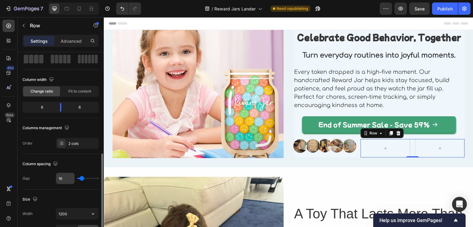
scroll to position [92, 0]
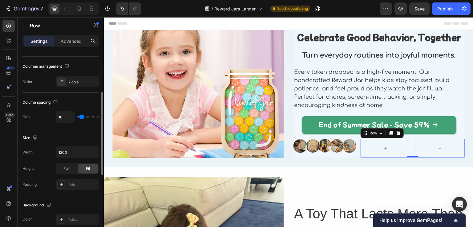
type input "0"
drag, startPoint x: 79, startPoint y: 117, endPoint x: 71, endPoint y: 119, distance: 8.8
type input "0"
click at [77, 118] on input "range" at bounding box center [88, 116] width 22 height 1
click at [373, 143] on div "Drop element here" at bounding box center [387, 148] width 50 height 10
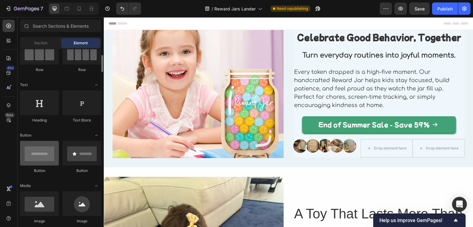
scroll to position [123, 0]
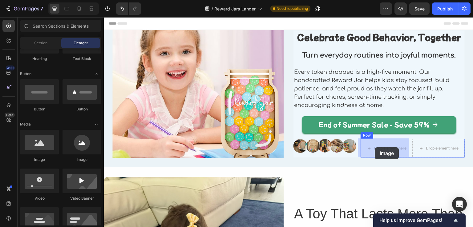
drag, startPoint x: 151, startPoint y: 165, endPoint x: 375, endPoint y: 147, distance: 224.0
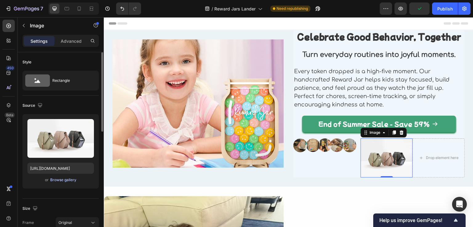
click at [61, 179] on div "Browse gallery" at bounding box center [63, 180] width 26 height 6
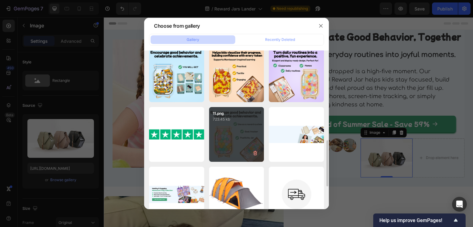
scroll to position [338, 0]
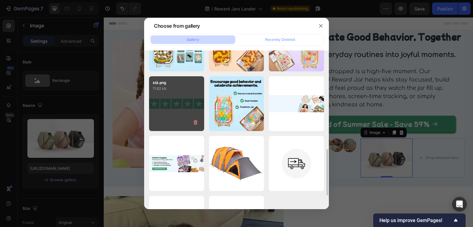
click at [153, 107] on div "stả.png 11.62 kb" at bounding box center [176, 103] width 55 height 55
type input "[URL][DOMAIN_NAME]"
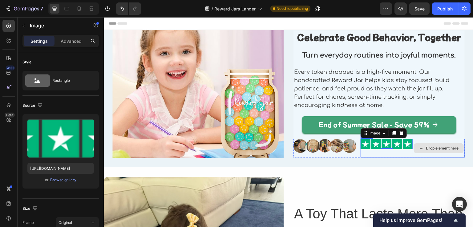
click at [420, 147] on div "Drop element here" at bounding box center [439, 148] width 50 height 10
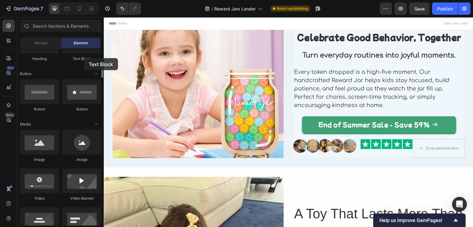
click at [84, 58] on div "Text Block" at bounding box center [81, 59] width 39 height 6
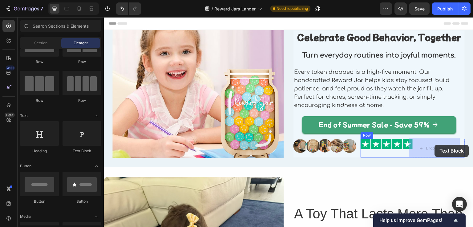
drag, startPoint x: 192, startPoint y: 160, endPoint x: 434, endPoint y: 145, distance: 242.9
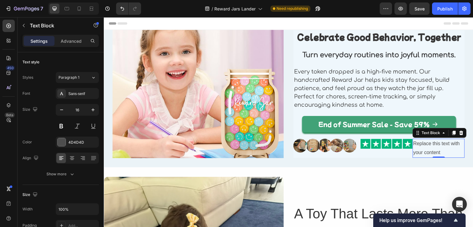
click at [418, 141] on div "Replace this text with your content" at bounding box center [438, 148] width 52 height 19
click at [418, 141] on p "Replace this text with your content" at bounding box center [438, 148] width 51 height 18
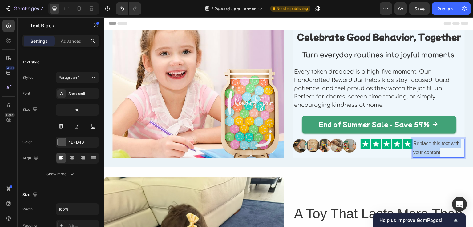
click at [418, 141] on p "Replace this text with your content" at bounding box center [438, 148] width 51 height 18
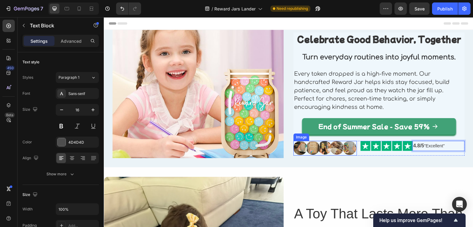
click at [331, 148] on img at bounding box center [324, 148] width 63 height 14
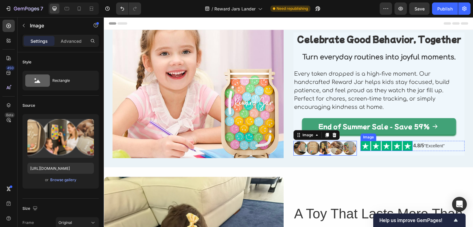
click at [369, 147] on img at bounding box center [386, 146] width 52 height 10
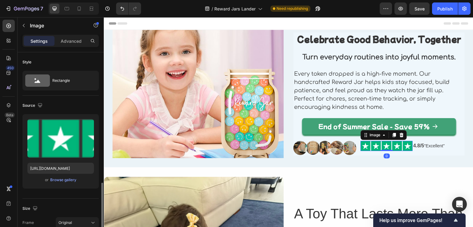
scroll to position [92, 0]
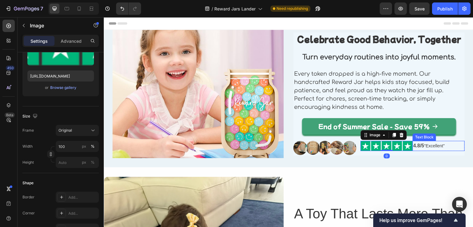
click at [426, 146] on span ""Excellent"" at bounding box center [434, 145] width 21 height 5
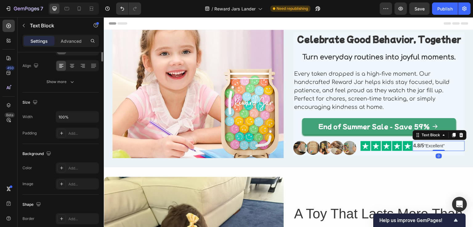
scroll to position [0, 0]
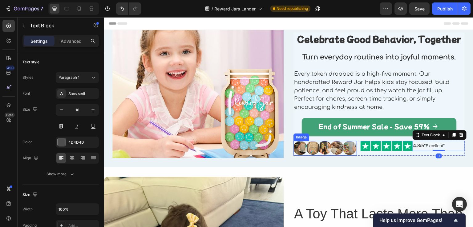
click at [329, 151] on img at bounding box center [324, 148] width 63 height 14
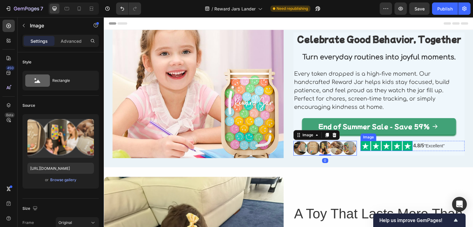
click at [386, 148] on img at bounding box center [386, 146] width 52 height 10
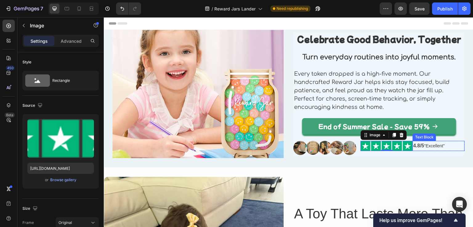
click at [412, 149] on div "4.8/5 "Excellent"" at bounding box center [438, 146] width 52 height 10
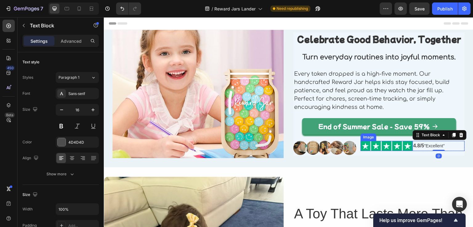
click at [406, 148] on img at bounding box center [386, 146] width 52 height 10
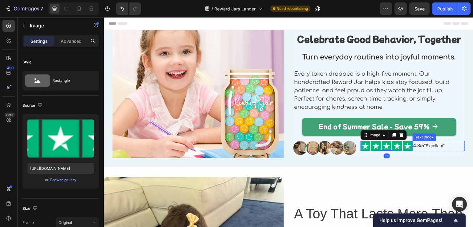
click at [412, 150] on div "4.8/5 "Excellent"" at bounding box center [438, 146] width 52 height 10
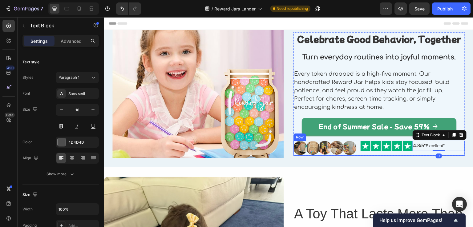
click at [406, 151] on div "Image 4.8/5 "Excellent" Text Block 0 Row" at bounding box center [412, 148] width 104 height 14
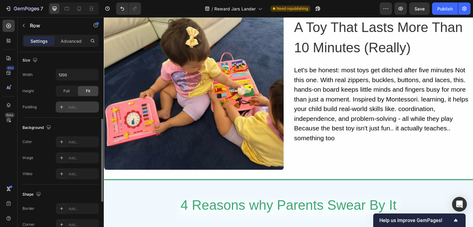
scroll to position [252, 0]
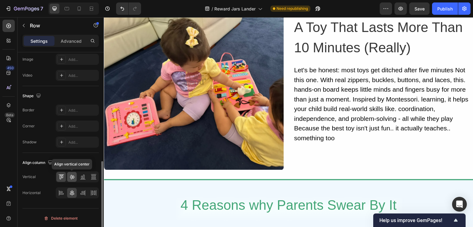
click at [73, 177] on icon at bounding box center [72, 177] width 6 height 6
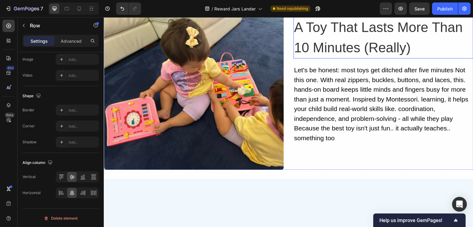
scroll to position [0, 0]
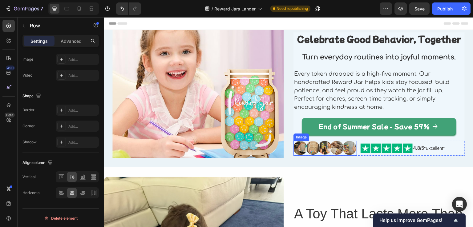
click at [314, 149] on img at bounding box center [324, 148] width 63 height 14
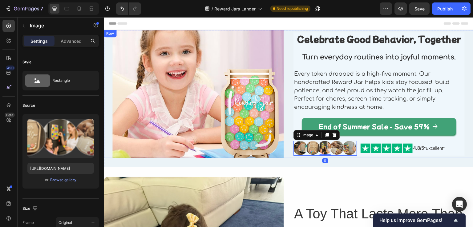
click at [360, 155] on div "Celebrate Good Behavior, Together Heading Turn everyday routines into joyful mo…" at bounding box center [378, 94] width 171 height 128
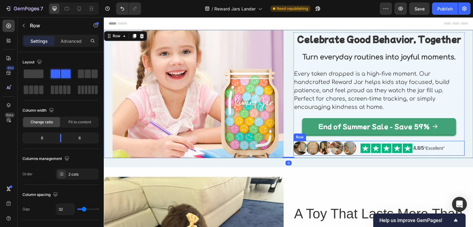
click at [363, 152] on div "Image 4.8/5 "Excellent" Text Block Row" at bounding box center [412, 148] width 104 height 14
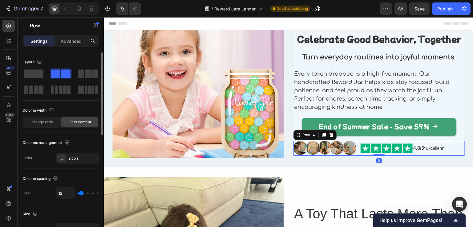
scroll to position [31, 0]
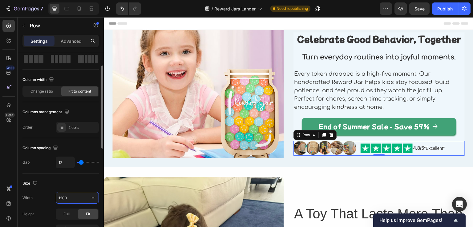
click at [69, 201] on input "1200" at bounding box center [77, 197] width 42 height 11
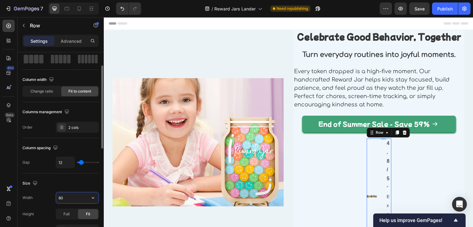
type input "80%"
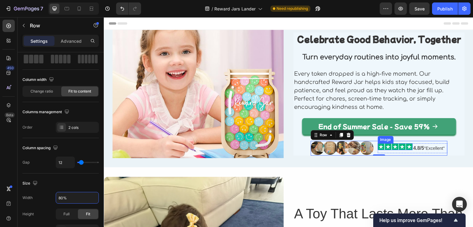
click at [386, 143] on img at bounding box center [395, 146] width 35 height 7
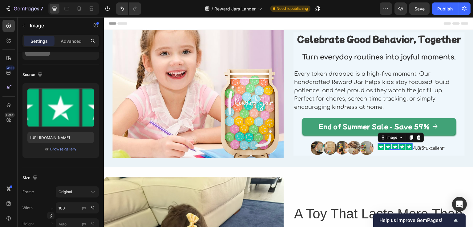
scroll to position [0, 0]
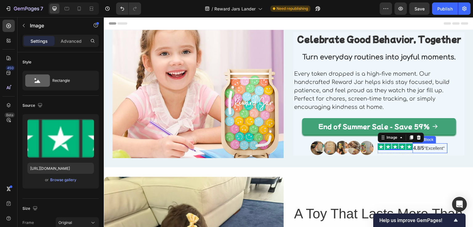
click at [422, 145] on p "4.8/5 "Excellent"" at bounding box center [430, 148] width 34 height 9
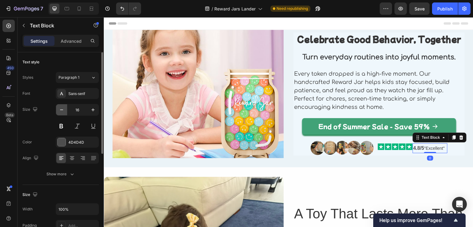
click at [63, 112] on icon "button" at bounding box center [61, 110] width 6 height 6
type input "14"
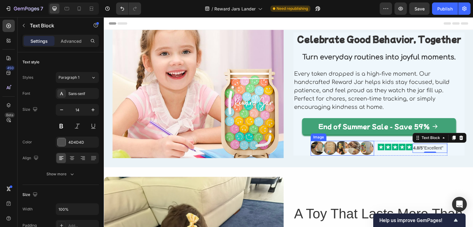
click at [333, 145] on img at bounding box center [341, 148] width 63 height 14
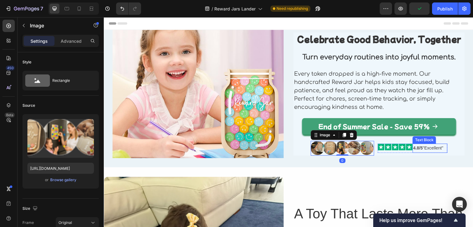
click at [416, 147] on strong "4.8/5" at bounding box center [418, 148] width 10 height 5
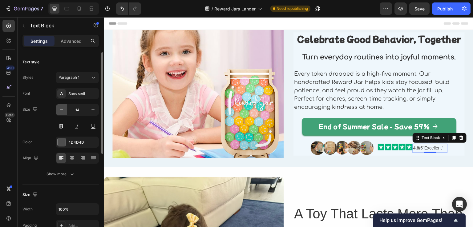
click at [64, 110] on icon "button" at bounding box center [61, 110] width 6 height 6
type input "13"
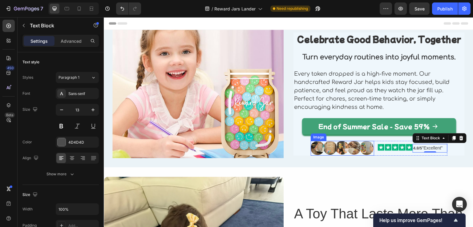
click at [340, 147] on img at bounding box center [341, 148] width 63 height 14
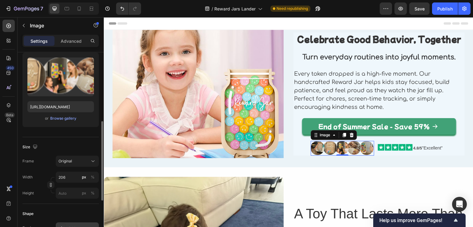
scroll to position [123, 0]
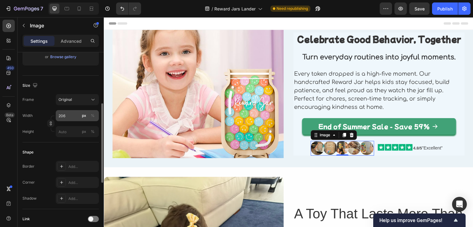
click at [86, 115] on button "px" at bounding box center [83, 115] width 7 height 7
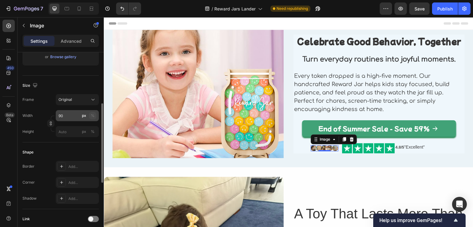
click at [91, 117] on div "%" at bounding box center [93, 116] width 4 height 6
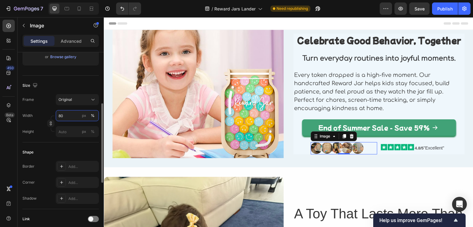
scroll to position [272, 0]
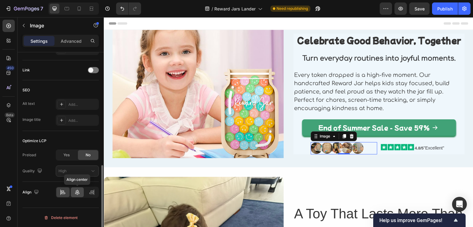
type input "80"
click at [74, 194] on div at bounding box center [77, 192] width 13 height 10
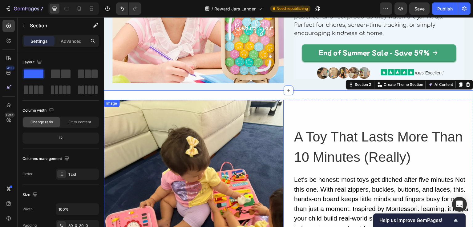
scroll to position [0, 0]
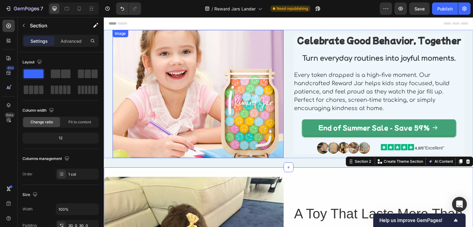
click at [249, 143] on img at bounding box center [197, 94] width 171 height 128
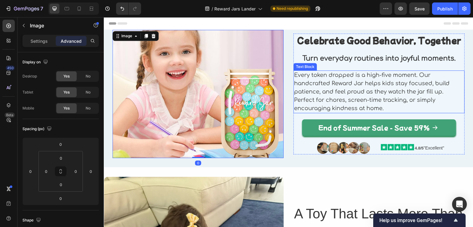
click at [304, 99] on p "Every token dropped is a high-five moment. Our handcrafted Reward Jar helps kid…" at bounding box center [379, 92] width 170 height 42
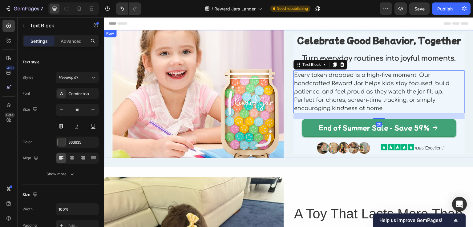
click at [284, 130] on div "Image Celebrate Good Behavior, Together Heading Turn everyday routines into joy…" at bounding box center [288, 94] width 369 height 128
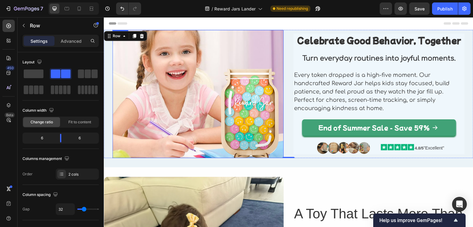
click at [156, 83] on img at bounding box center [197, 94] width 171 height 128
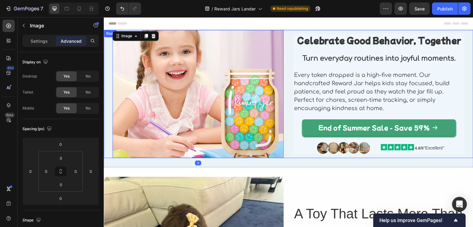
click at [110, 88] on div "Image 0 Celebrate Good Behavior, Together Heading Turn everyday routines into j…" at bounding box center [288, 94] width 369 height 128
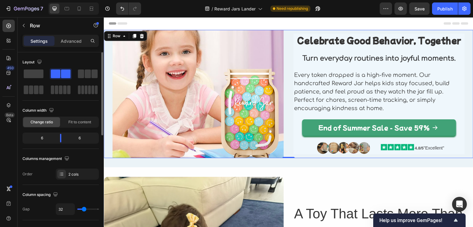
scroll to position [31, 0]
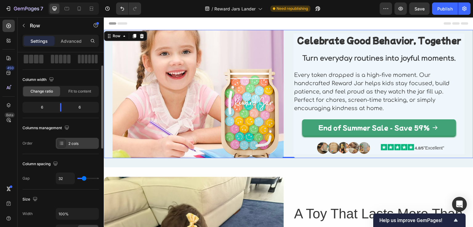
click at [62, 142] on icon at bounding box center [62, 142] width 2 height 0
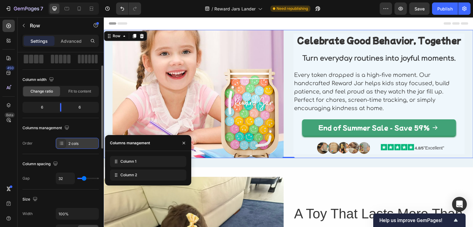
click at [62, 142] on icon at bounding box center [62, 142] width 2 height 0
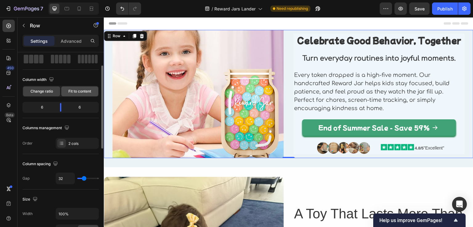
click at [81, 91] on span "Fit to content" at bounding box center [79, 92] width 23 height 6
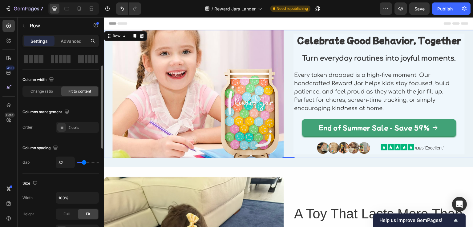
click at [77, 91] on span "Fit to content" at bounding box center [79, 92] width 23 height 6
click at [50, 91] on span "Change ratio" at bounding box center [41, 92] width 22 height 6
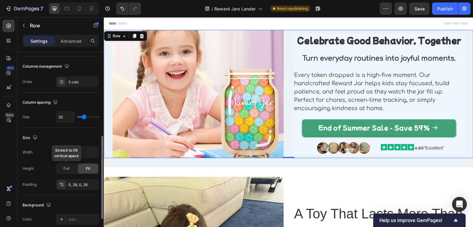
scroll to position [123, 0]
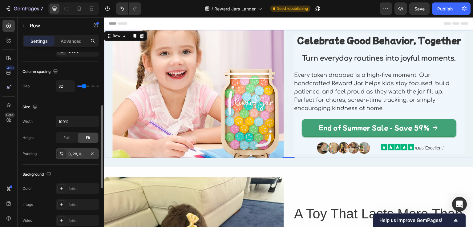
click at [70, 153] on div "0, 28, 0, 28" at bounding box center [77, 154] width 18 height 6
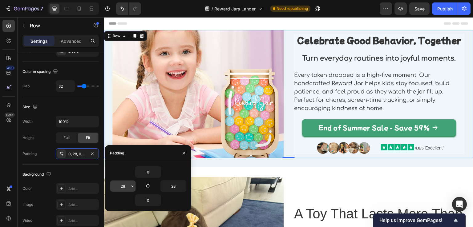
click at [123, 184] on input "28" at bounding box center [122, 186] width 25 height 11
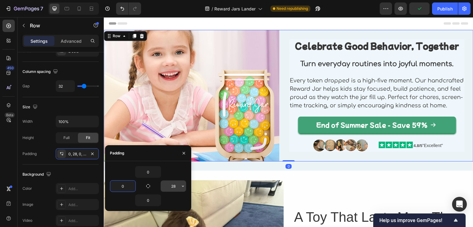
type input "0"
click at [172, 188] on input "28" at bounding box center [173, 186] width 25 height 11
type input "0"
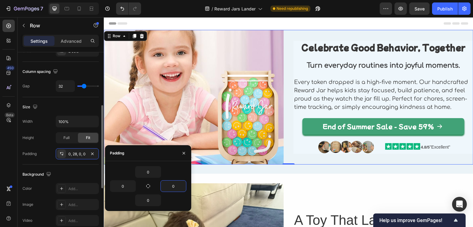
click at [77, 176] on div "Background" at bounding box center [60, 175] width 76 height 10
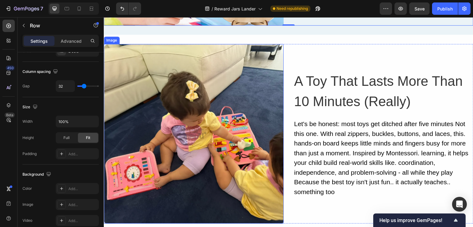
scroll to position [185, 0]
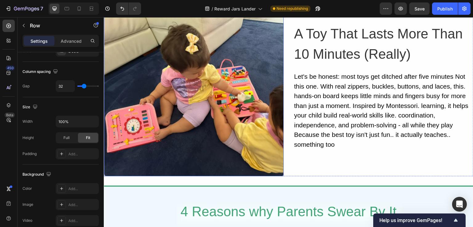
click at [179, 93] on img at bounding box center [194, 87] width 180 height 180
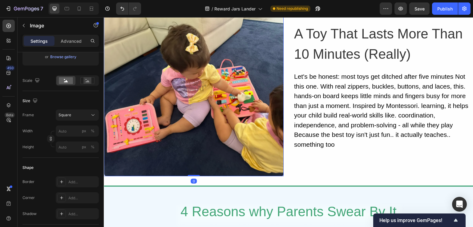
scroll to position [0, 0]
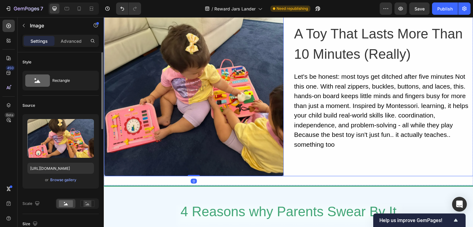
click at [287, 174] on div "Image 0 A Toy That Lasts More Than 10 Minutes (Really) Heading Let's be honest:…" at bounding box center [288, 87] width 369 height 180
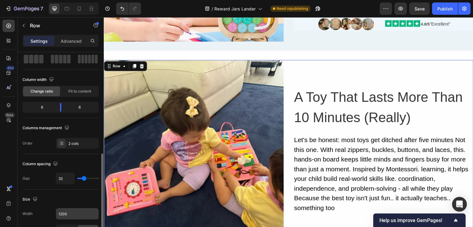
scroll to position [92, 0]
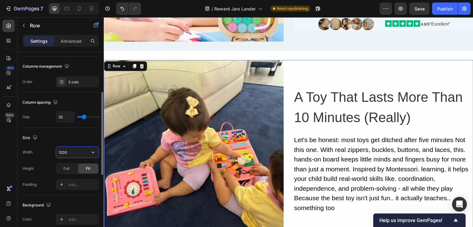
click at [73, 151] on input "1200" at bounding box center [77, 152] width 42 height 11
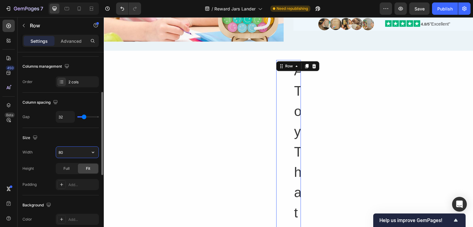
type input "80%"
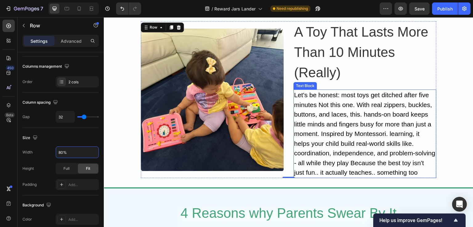
scroll to position [123, 0]
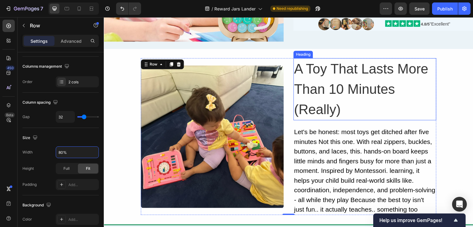
click at [321, 96] on h2 "A Toy That Lasts More Than 10 Minutes (Really)" at bounding box center [364, 89] width 143 height 62
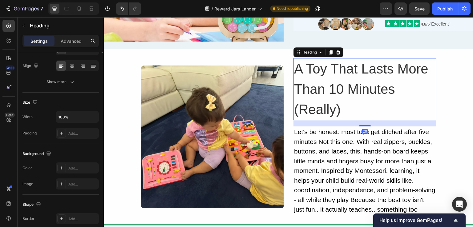
scroll to position [0, 0]
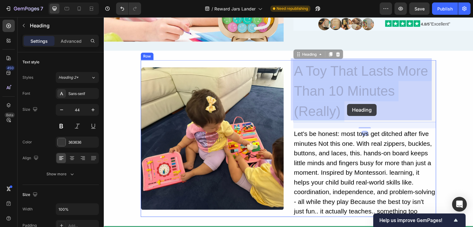
drag, startPoint x: 294, startPoint y: 63, endPoint x: 347, endPoint y: 104, distance: 67.4
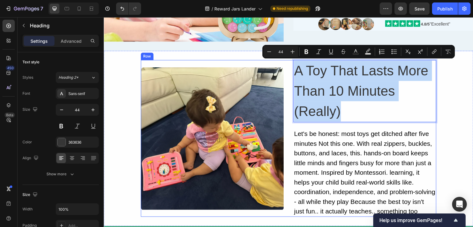
drag, startPoint x: 345, startPoint y: 108, endPoint x: 290, endPoint y: 71, distance: 65.7
copy p "A Toy That Lasts More Than 10 Minutes (Really)"
click at [309, 145] on div "Let's be honest: most toys get ditched after five minutes Not this one. With re…" at bounding box center [364, 172] width 143 height 89
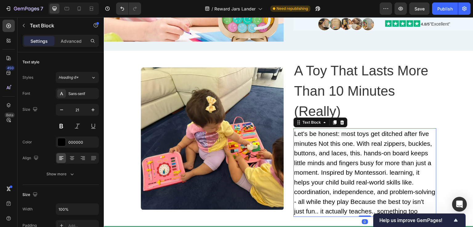
copy p "A Toy That Lasts More Than 10 Minutes (Really)"
click at [307, 150] on div "Let's be honest: most toys get ditched after five minutes Not this one. With re…" at bounding box center [364, 172] width 143 height 89
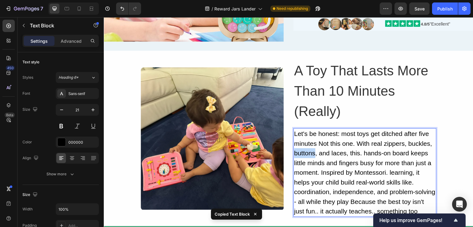
click at [307, 150] on p "Let's be honest: most toys get ditched after five minutes Not this one. With re…" at bounding box center [365, 172] width 142 height 87
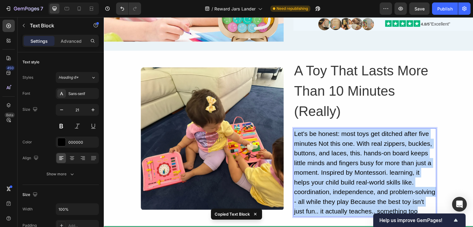
click at [307, 150] on p "Let's be honest: most toys get ditched after five minutes Not this one. With re…" at bounding box center [365, 172] width 142 height 87
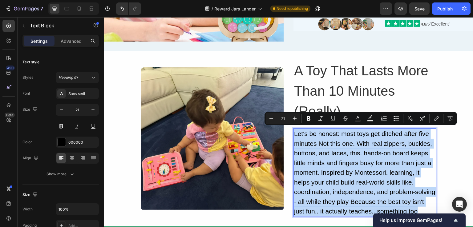
copy p "Let's be honest: most toys get ditched after five minutes Not this one. With re…"
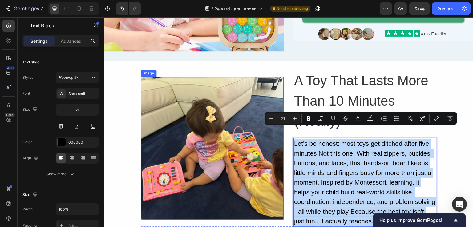
scroll to position [123, 0]
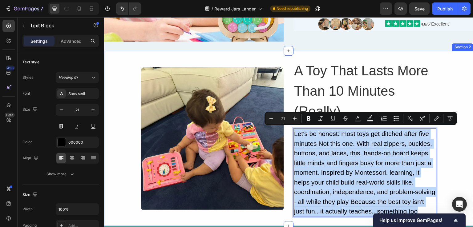
click at [441, 56] on div "Image A Toy That Lasts More Than 10 Minutes (Really) Heading Let's be honest: m…" at bounding box center [288, 138] width 369 height 175
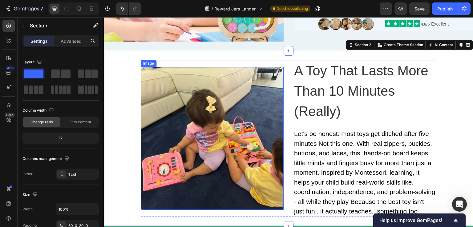
click at [185, 102] on img at bounding box center [212, 138] width 143 height 143
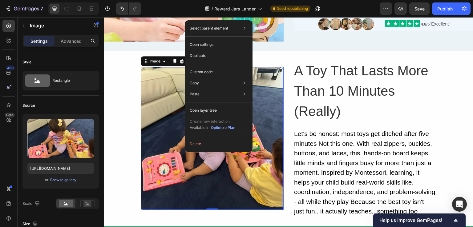
click at [163, 86] on img at bounding box center [212, 138] width 143 height 143
